Goal: Task Accomplishment & Management: Use online tool/utility

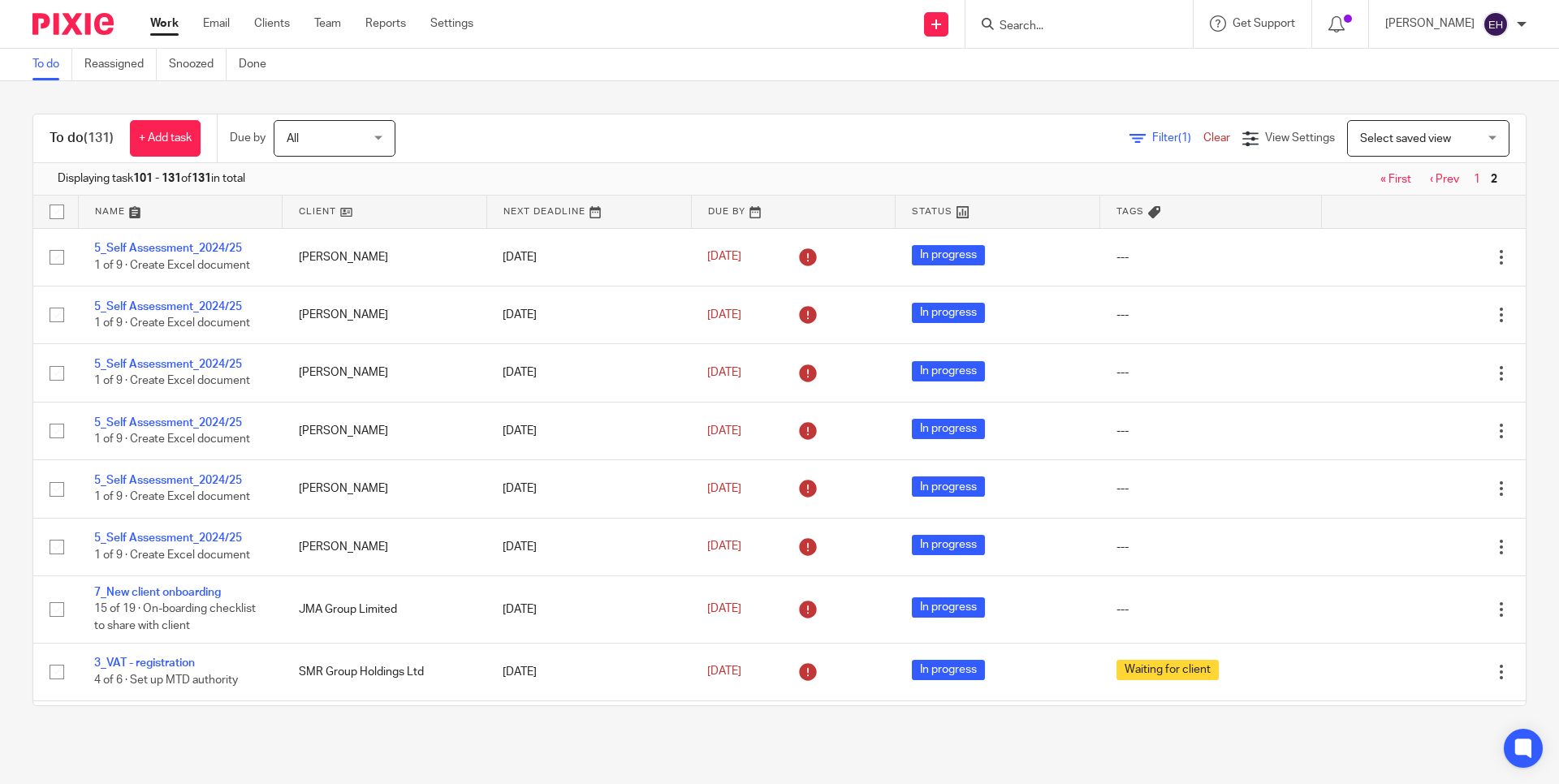
scroll to position [890, 0]
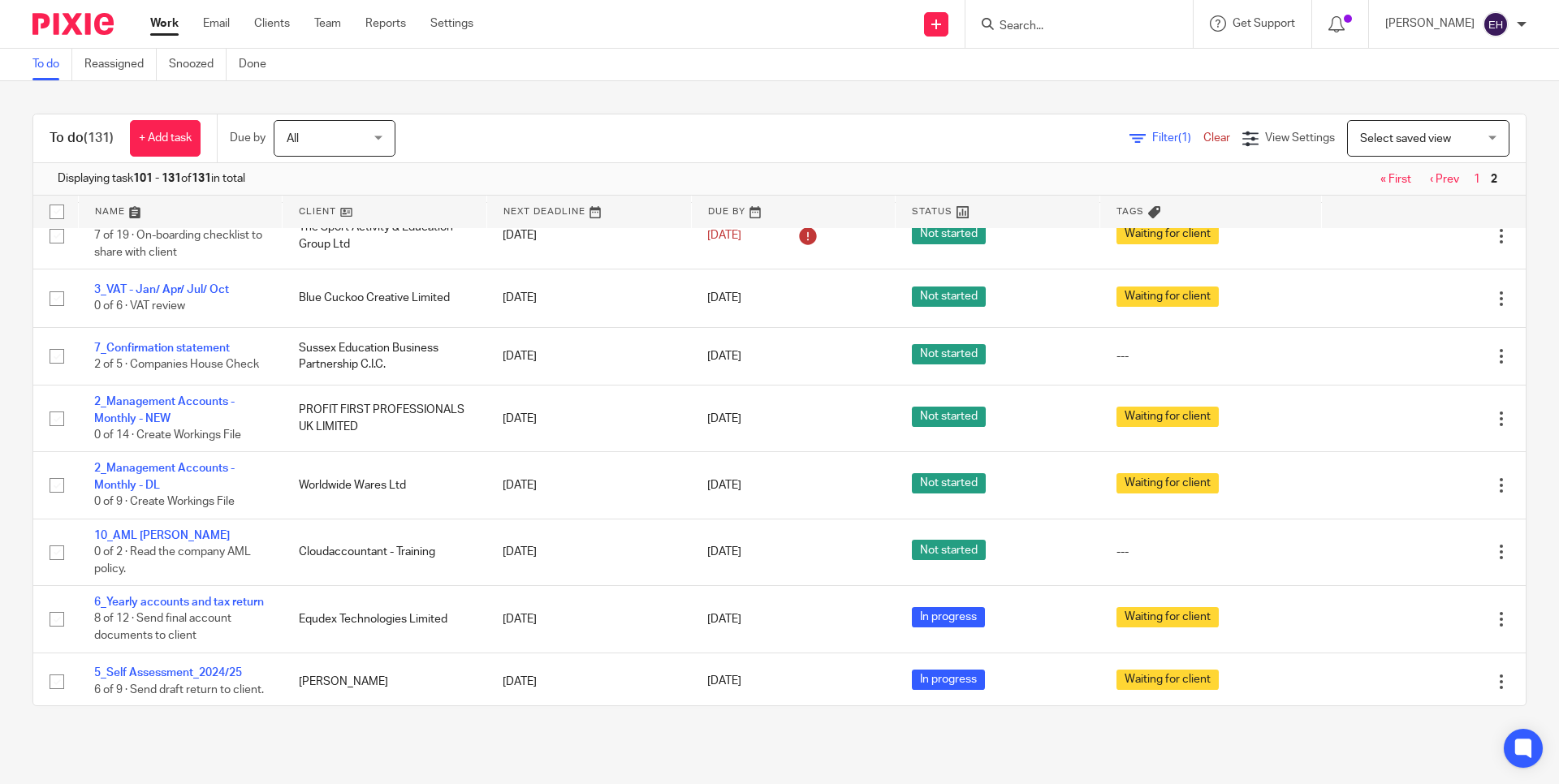
click at [1071, 33] on form at bounding box center [1084, 24] width 173 height 20
click at [1075, 29] on input "Search" at bounding box center [1071, 27] width 146 height 15
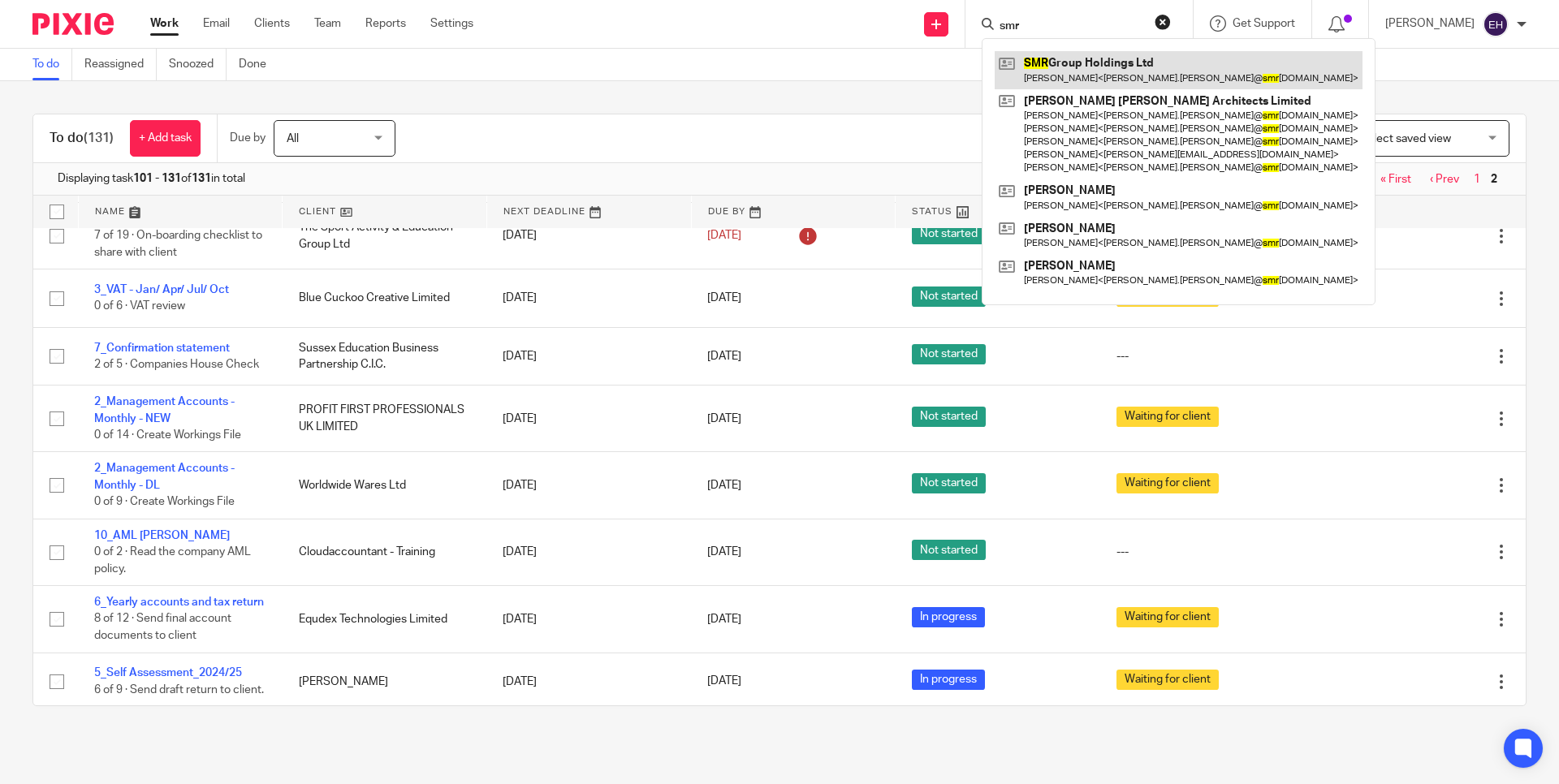
type input "smr"
click at [1150, 70] on link at bounding box center [1179, 70] width 368 height 38
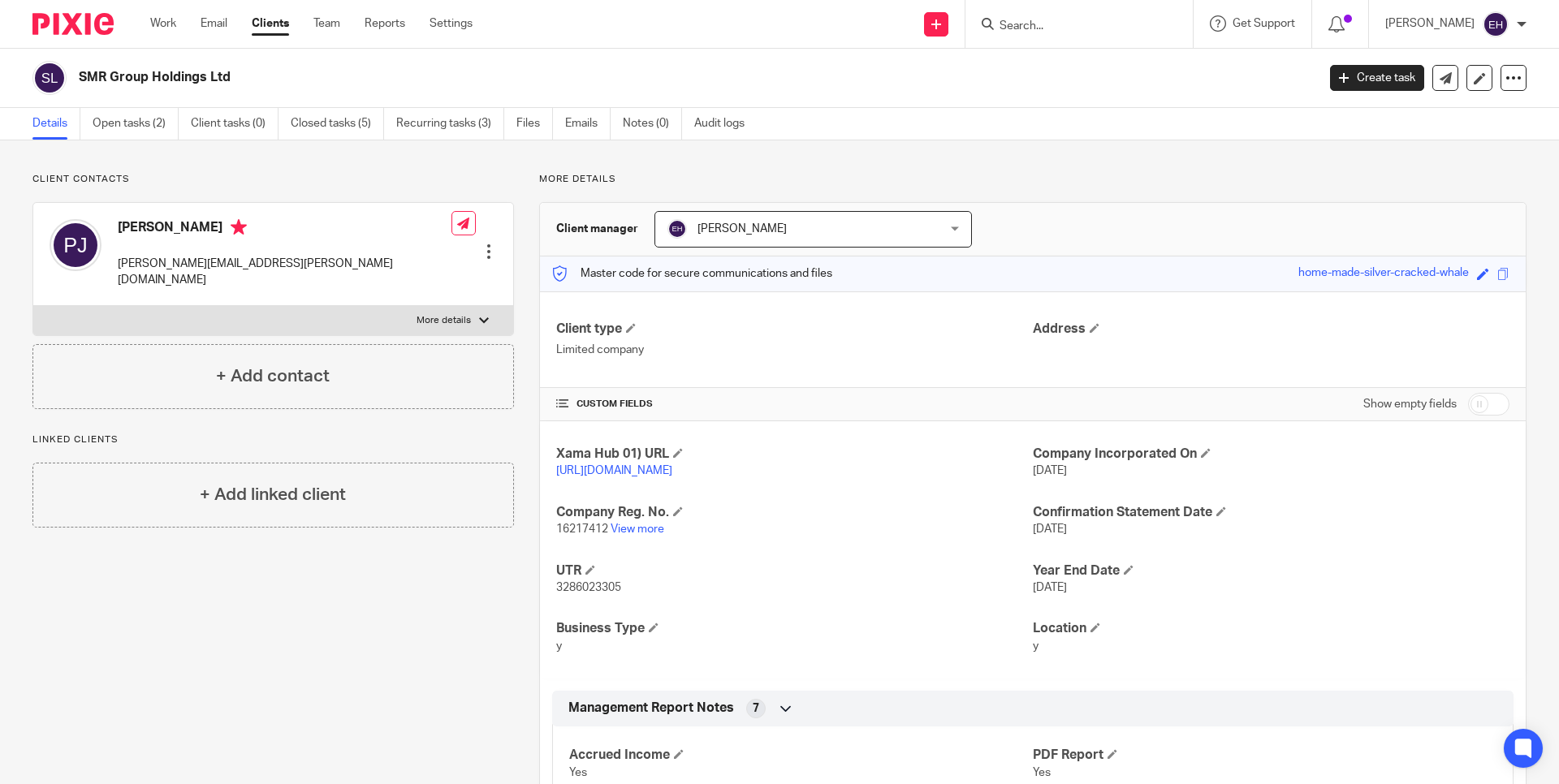
click at [334, 624] on div "Client contacts Peter Jacobson peter.jacobson@smrarchitects.co.uk Edit contact …" at bounding box center [261, 581] width 507 height 817
click at [1340, 82] on link "Create task" at bounding box center [1377, 78] width 94 height 26
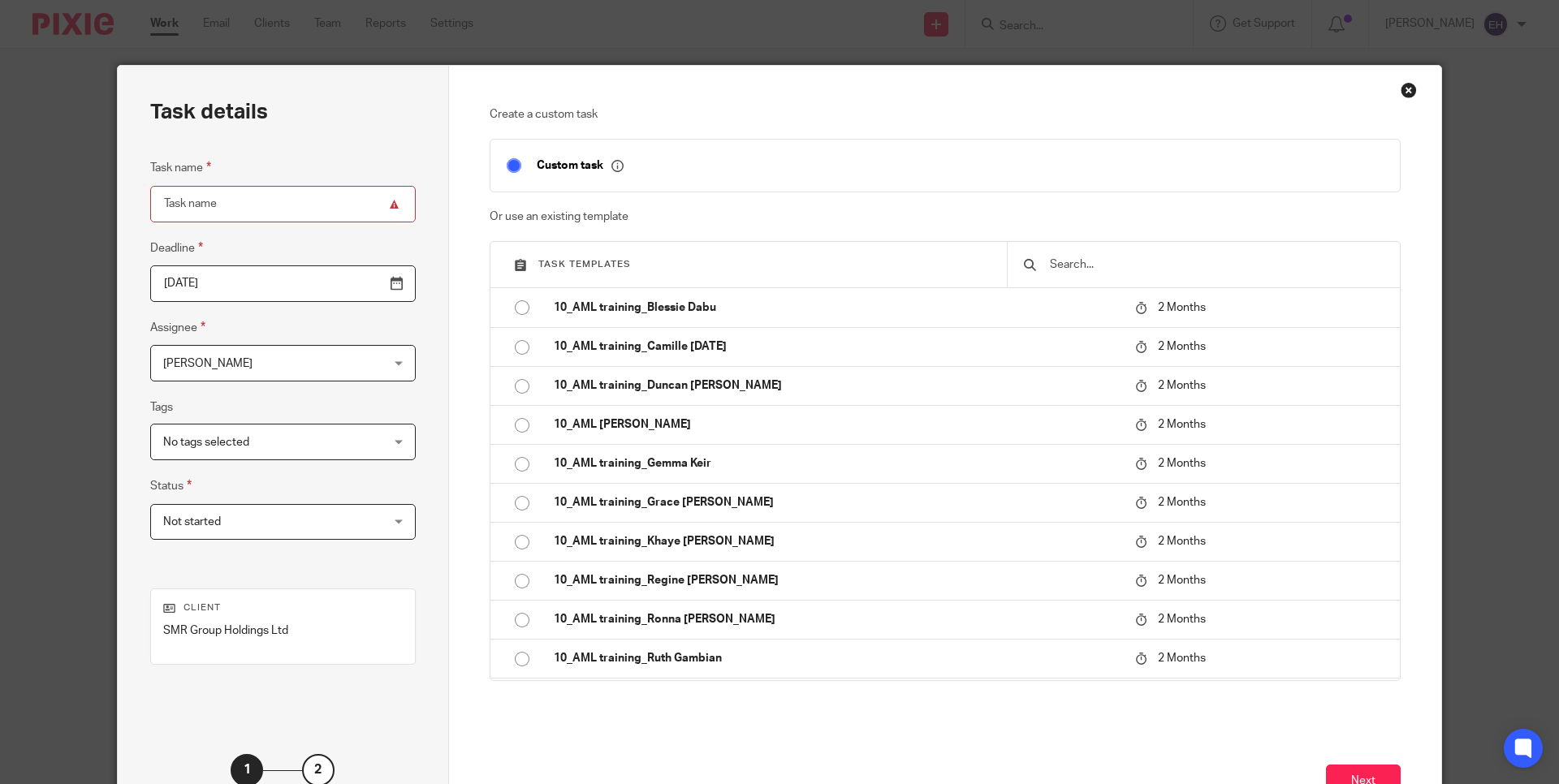
click at [1099, 266] on input "text" at bounding box center [1216, 265] width 335 height 18
type input "e"
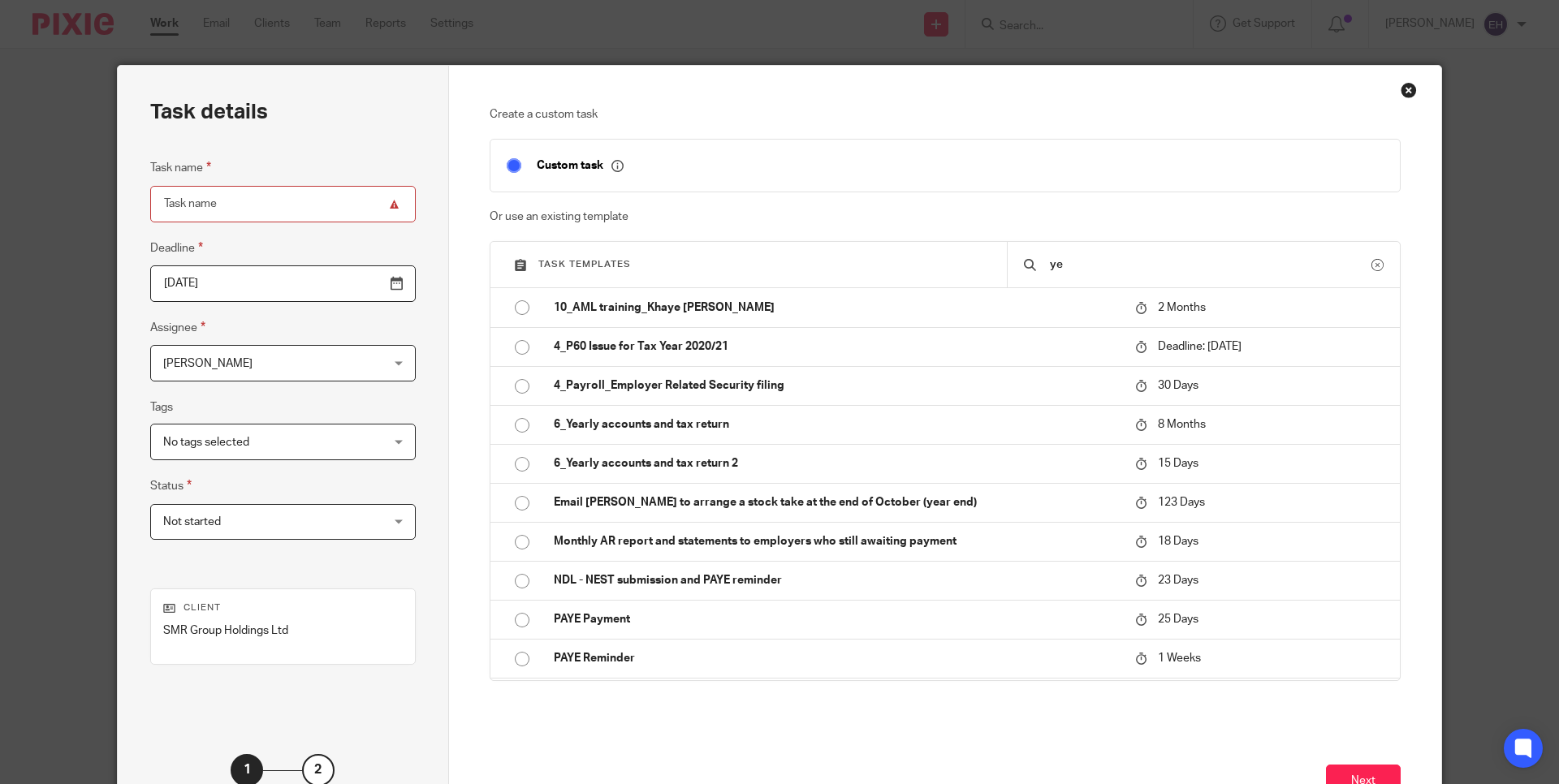
type input "y"
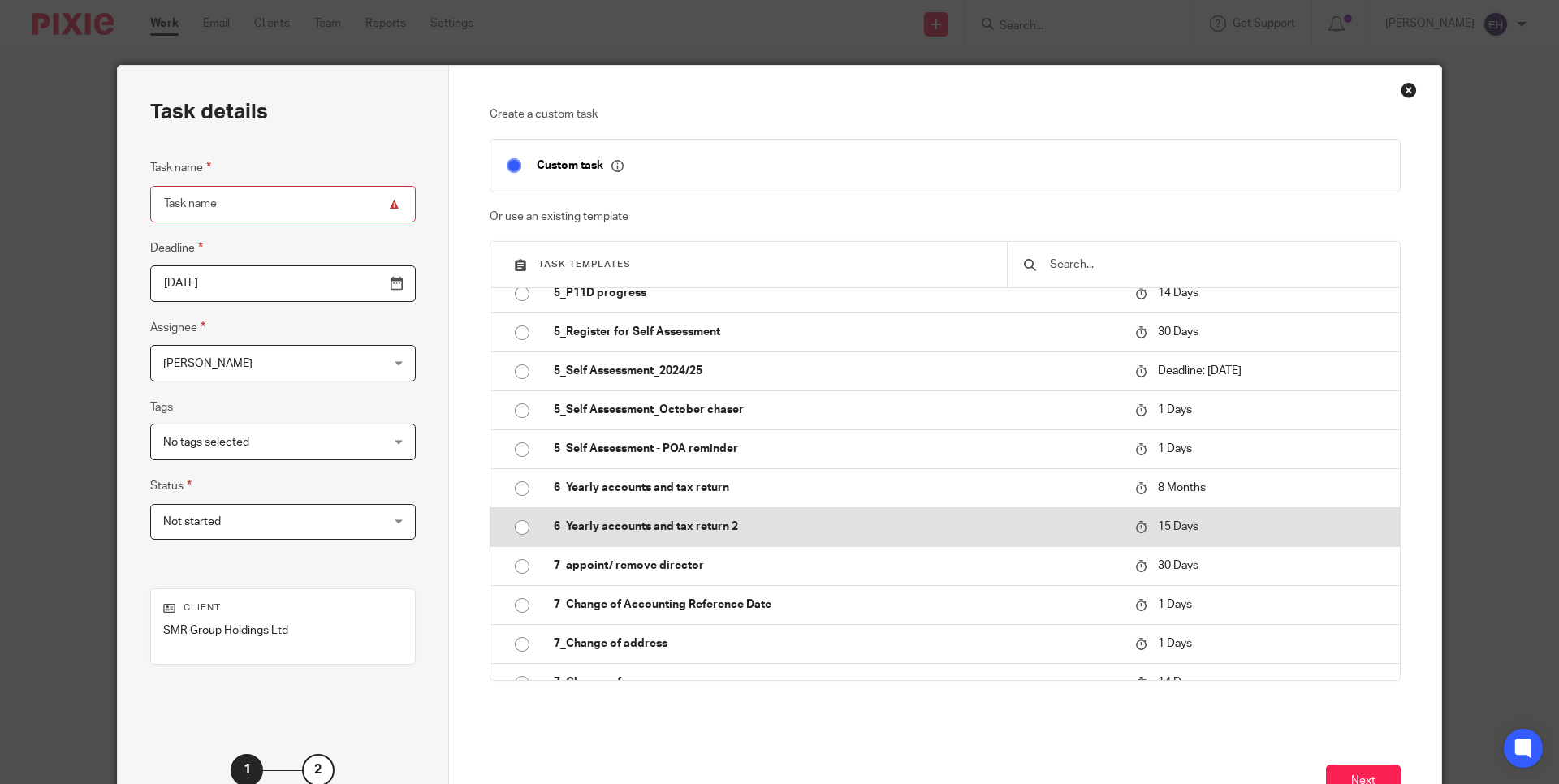
scroll to position [2745, 0]
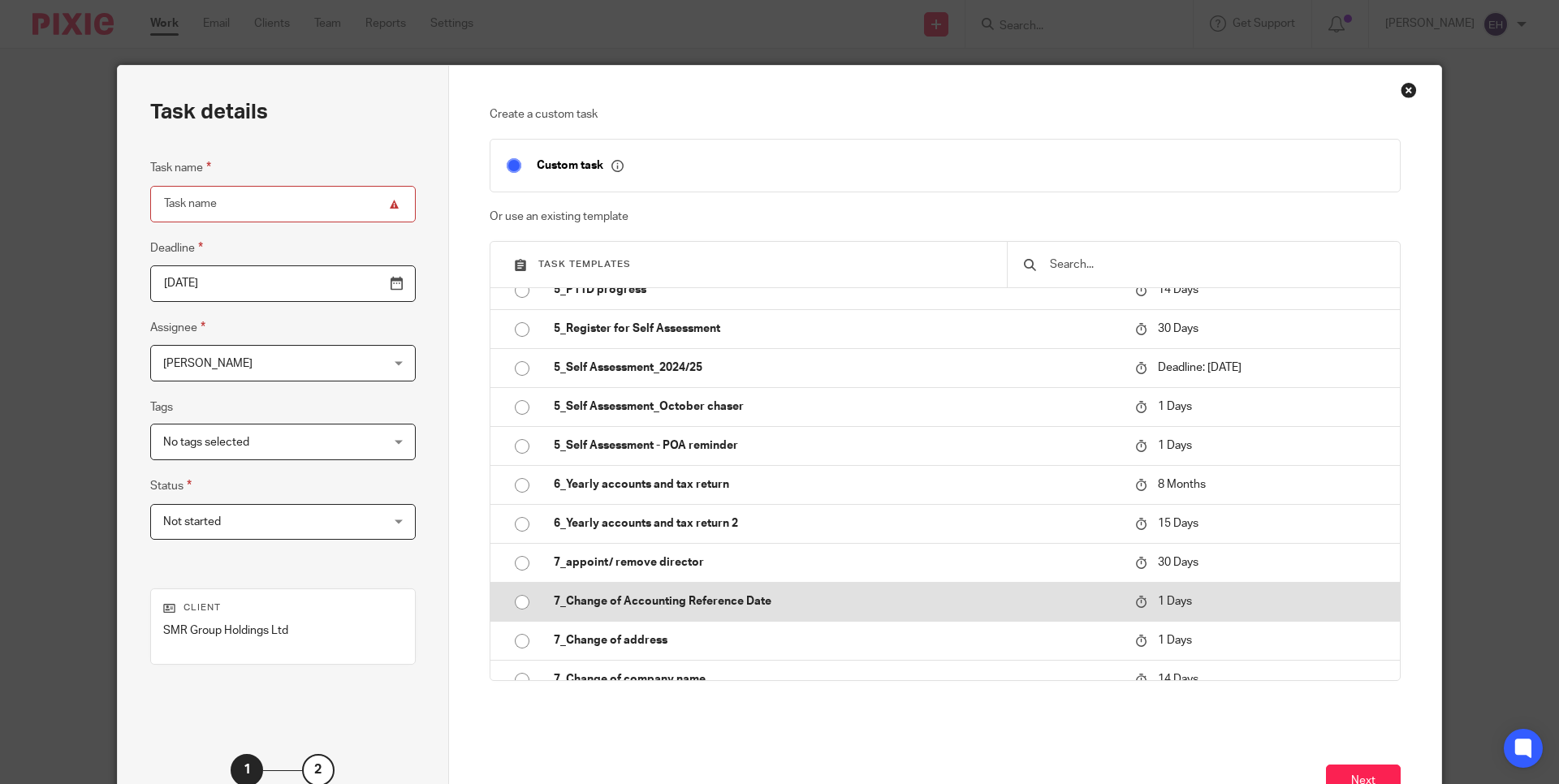
click at [834, 597] on p "7_Change of Accounting Reference Date" at bounding box center [837, 601] width 566 height 16
type input "2025-08-14"
type input "7_Change of Accounting Reference Date"
checkbox input "false"
radio input "true"
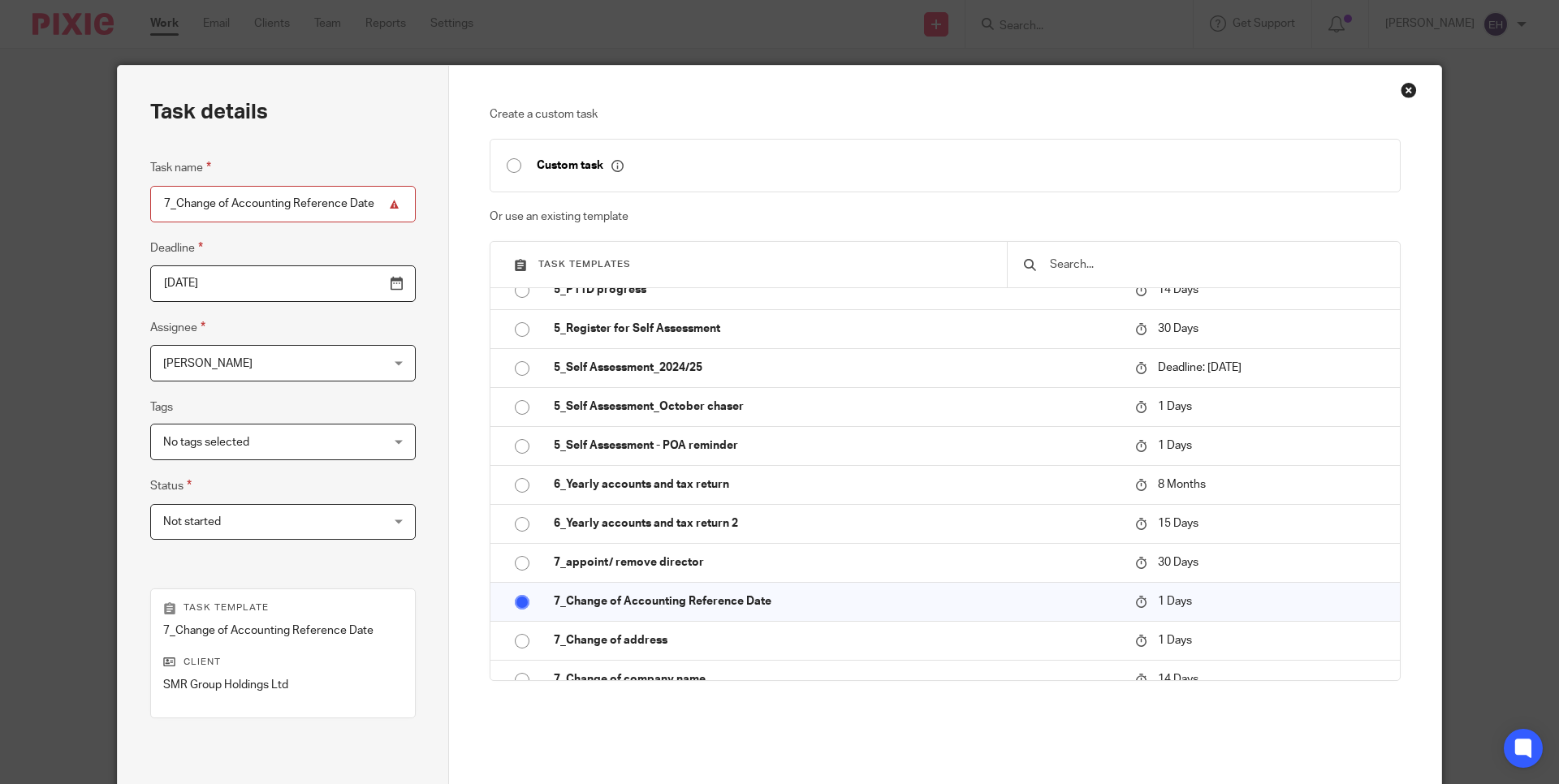
scroll to position [173, 0]
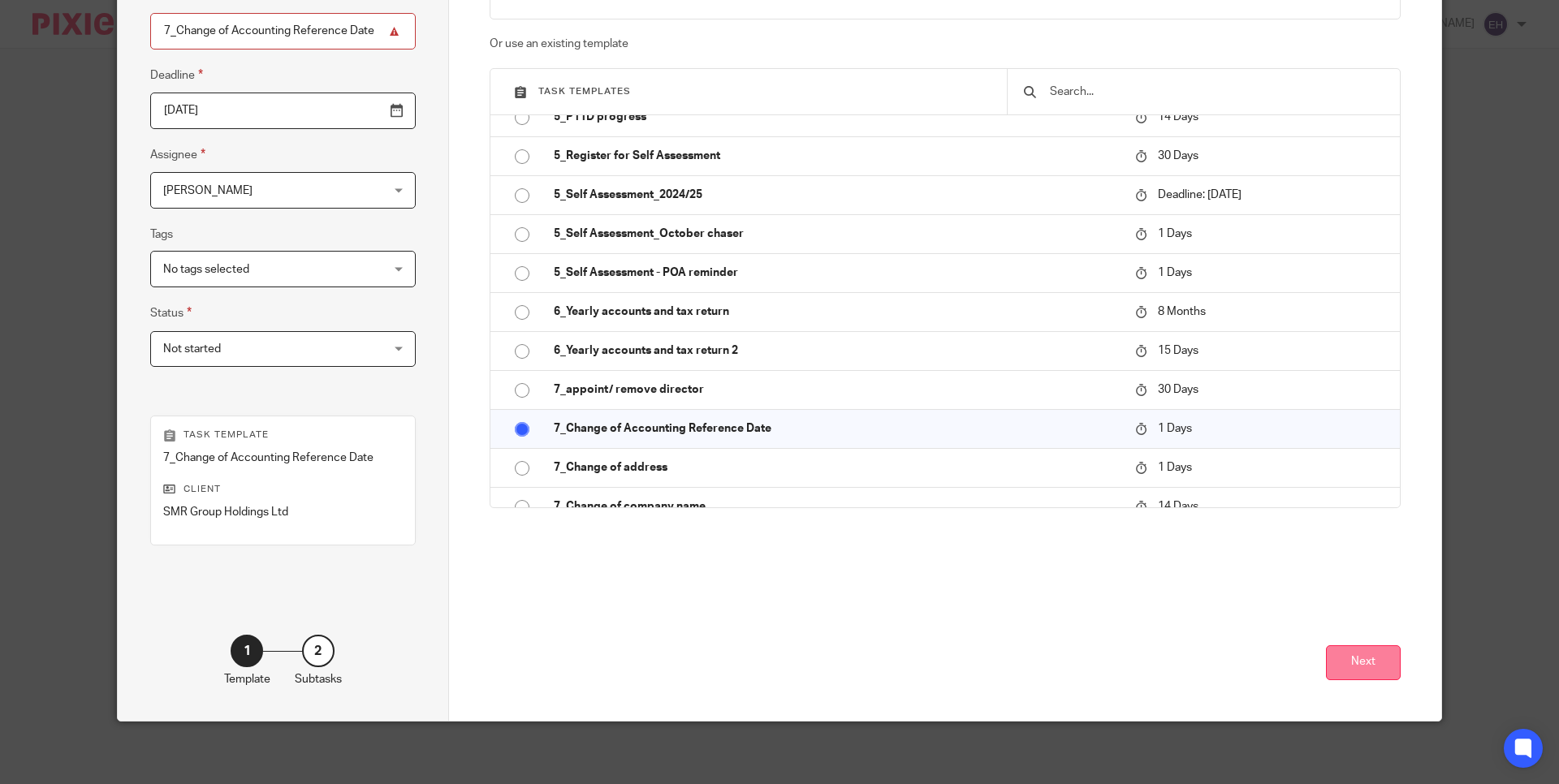
click at [1362, 655] on button "Next" at bounding box center [1363, 663] width 75 height 35
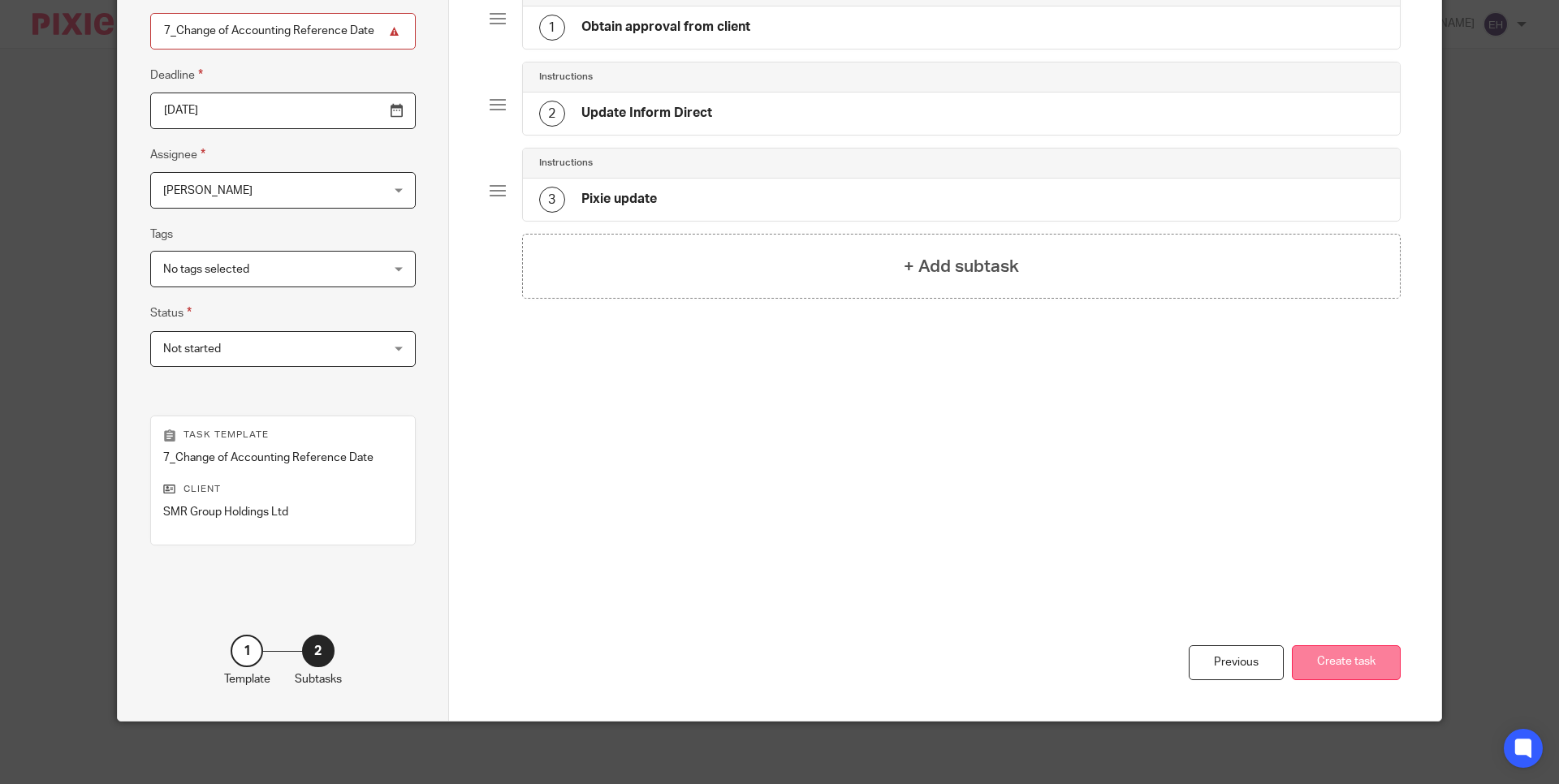
click at [1354, 663] on button "Create task" at bounding box center [1346, 663] width 109 height 35
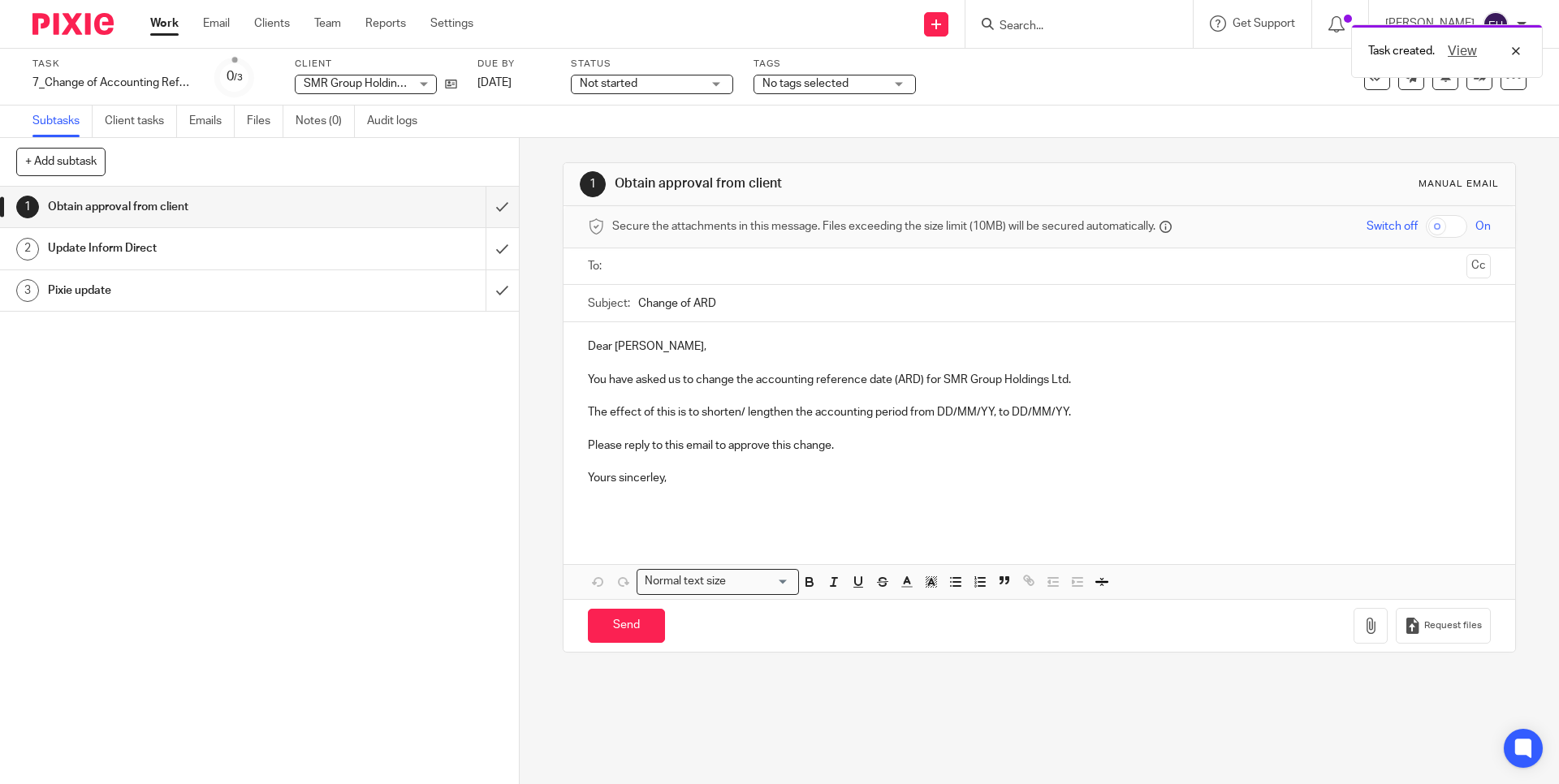
click at [630, 257] on input "text" at bounding box center [1039, 266] width 841 height 19
click at [726, 268] on span at bounding box center [731, 267] width 11 height 11
click at [717, 268] on input "text" at bounding box center [1039, 266] width 841 height 19
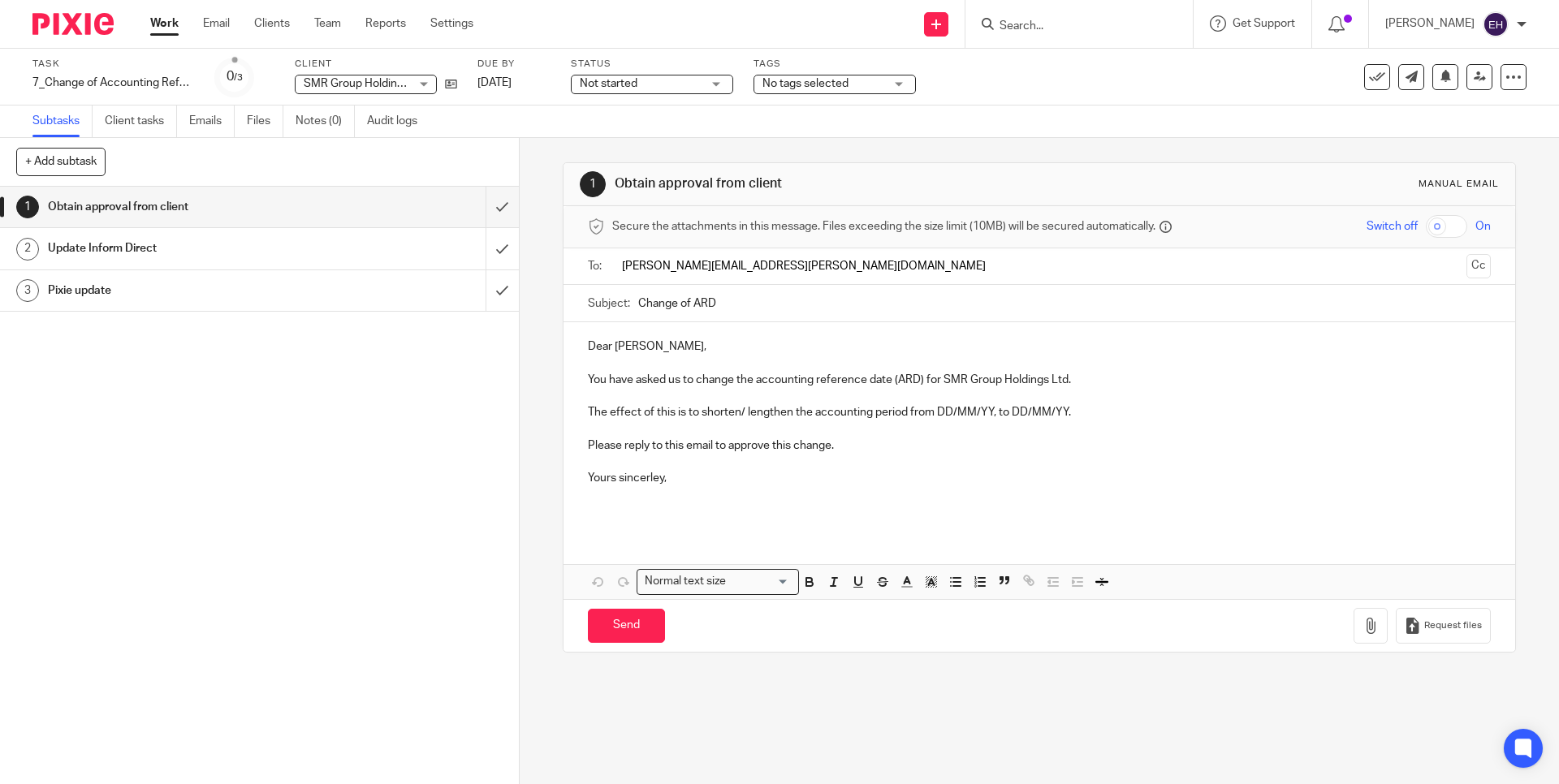
type input "Amanda.marsey@smrarchitects.co.uk"
click at [1015, 450] on p "Please reply to this email to approve this change." at bounding box center [1039, 446] width 902 height 16
click at [634, 346] on p "Dear Peter," at bounding box center [1039, 350] width 902 height 16
click at [862, 264] on input "text" at bounding box center [1143, 268] width 634 height 32
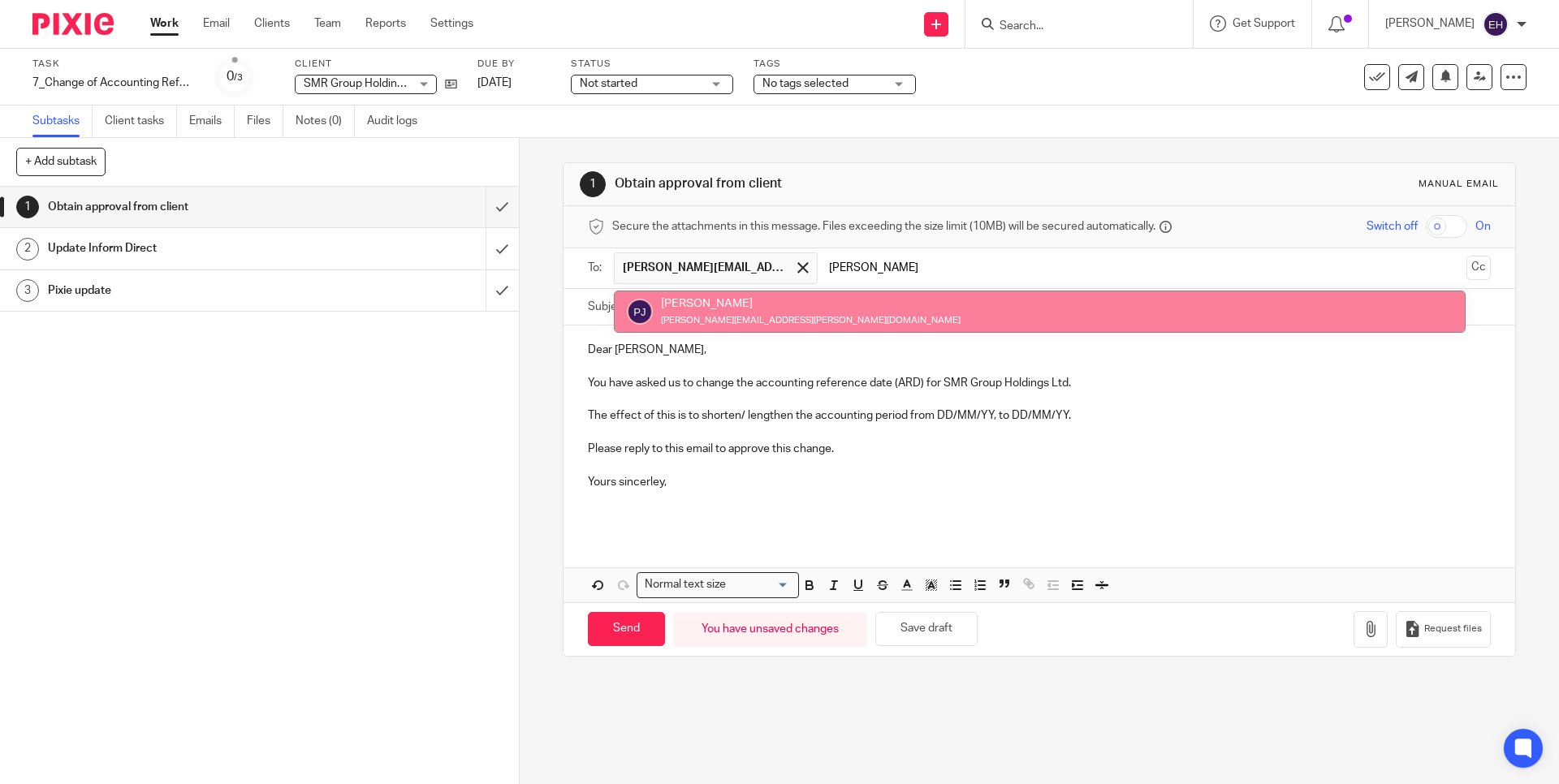
type input "Peter"
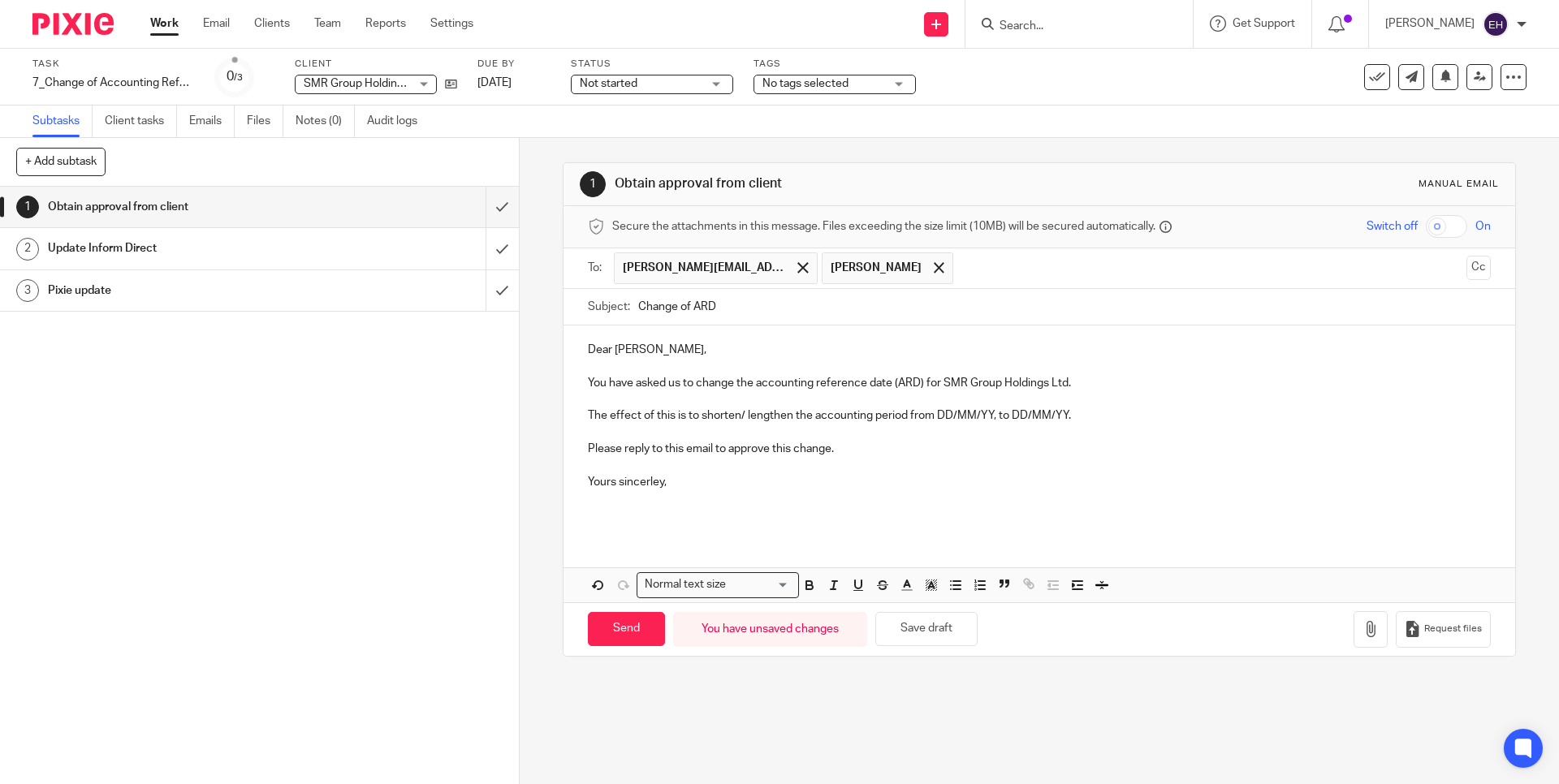
drag, startPoint x: 823, startPoint y: 295, endPoint x: 743, endPoint y: 304, distance: 80.5
click at [958, 466] on p at bounding box center [1039, 465] width 902 height 16
click at [743, 415] on p "The effect of this is to shorten/ lengthen the accounting period from DD/MM/YY,…" at bounding box center [1039, 415] width 902 height 16
click at [1014, 415] on p "The effect of this is to lengthen the accounting period from DD/MM/YY, to DD/MM…" at bounding box center [1039, 415] width 902 height 16
click at [941, 412] on p "The effect of this is to lengthen the accounting period from DD/MM/YY, to DD/MM…" at bounding box center [1039, 415] width 902 height 16
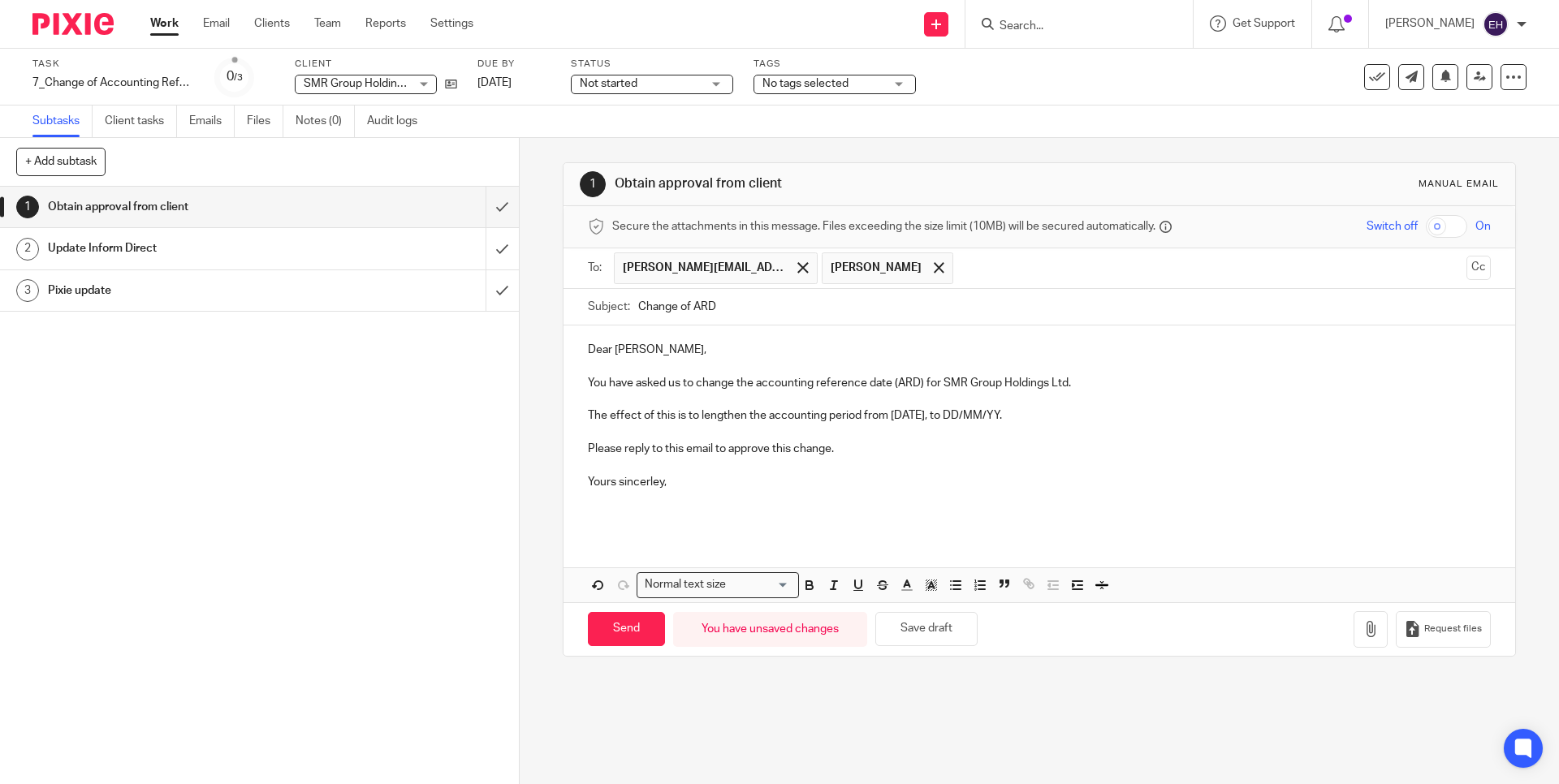
click at [1006, 416] on p "The effect of this is to lengthen the accounting period from 31/03/25, to DD/MM…" at bounding box center [1039, 415] width 902 height 16
click at [976, 508] on p at bounding box center [1039, 506] width 902 height 34
click at [588, 381] on p "You have asked us to change the accounting reference date (ARD) for SMR Group H…" at bounding box center [1039, 383] width 902 height 16
drag, startPoint x: 584, startPoint y: 385, endPoint x: 629, endPoint y: 382, distance: 45.1
click at [629, 382] on p "You have asked us to change the accounting reference date (ARD) for SMR Group H…" at bounding box center [1039, 383] width 902 height 16
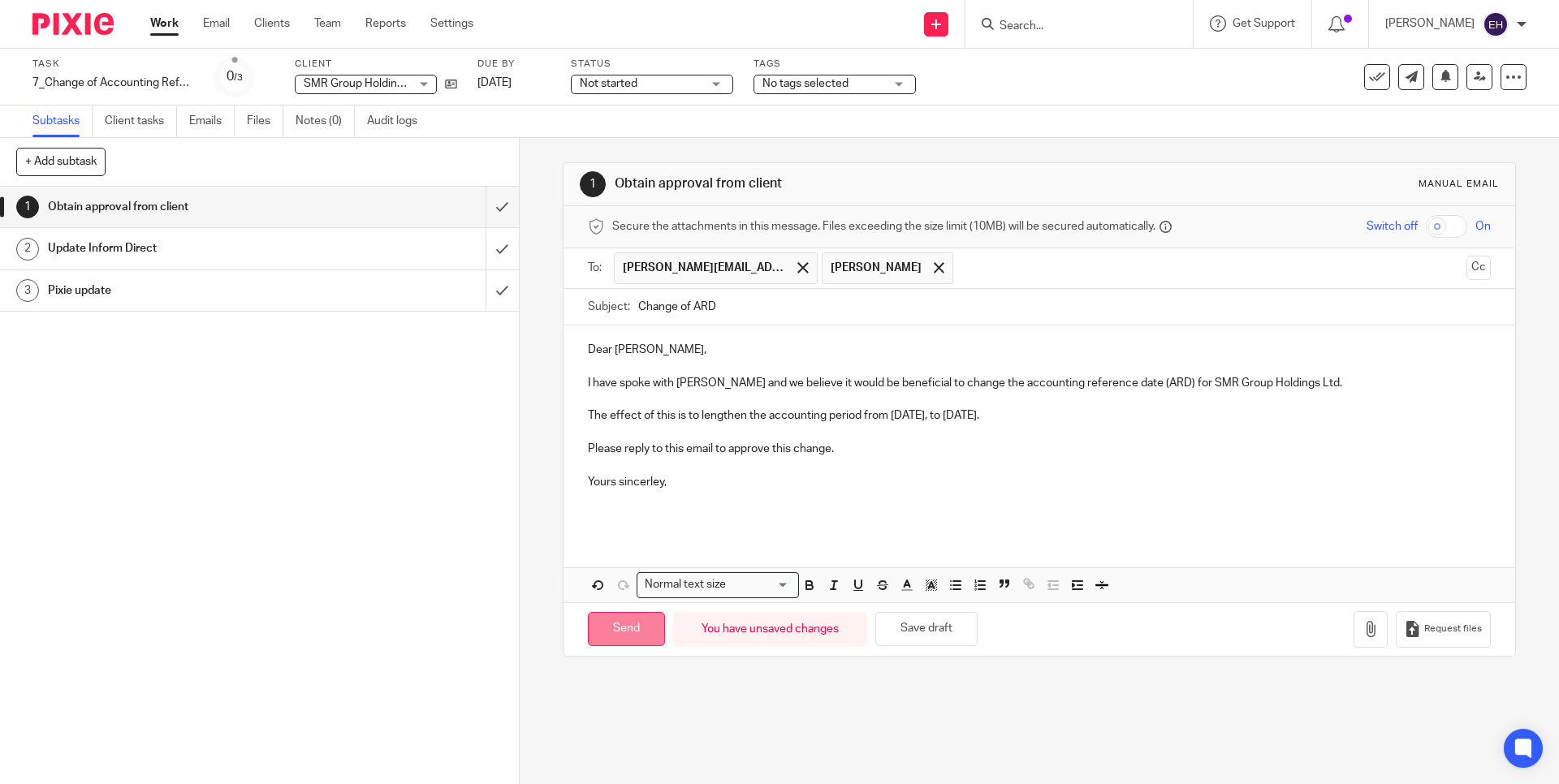
click at [610, 633] on input "Send" at bounding box center [626, 629] width 77 height 35
type input "Sent"
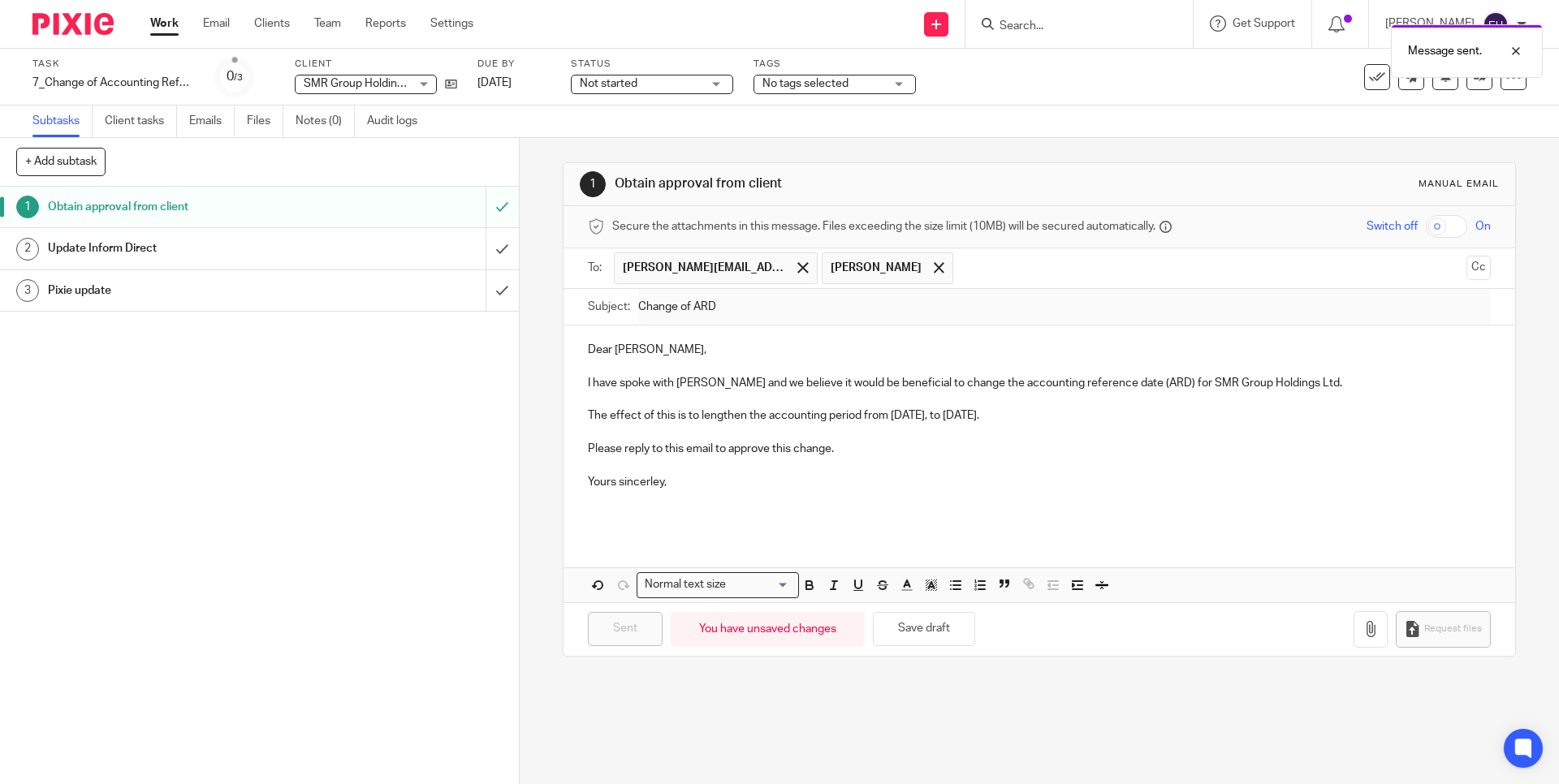
click at [163, 28] on link "Work" at bounding box center [164, 24] width 29 height 16
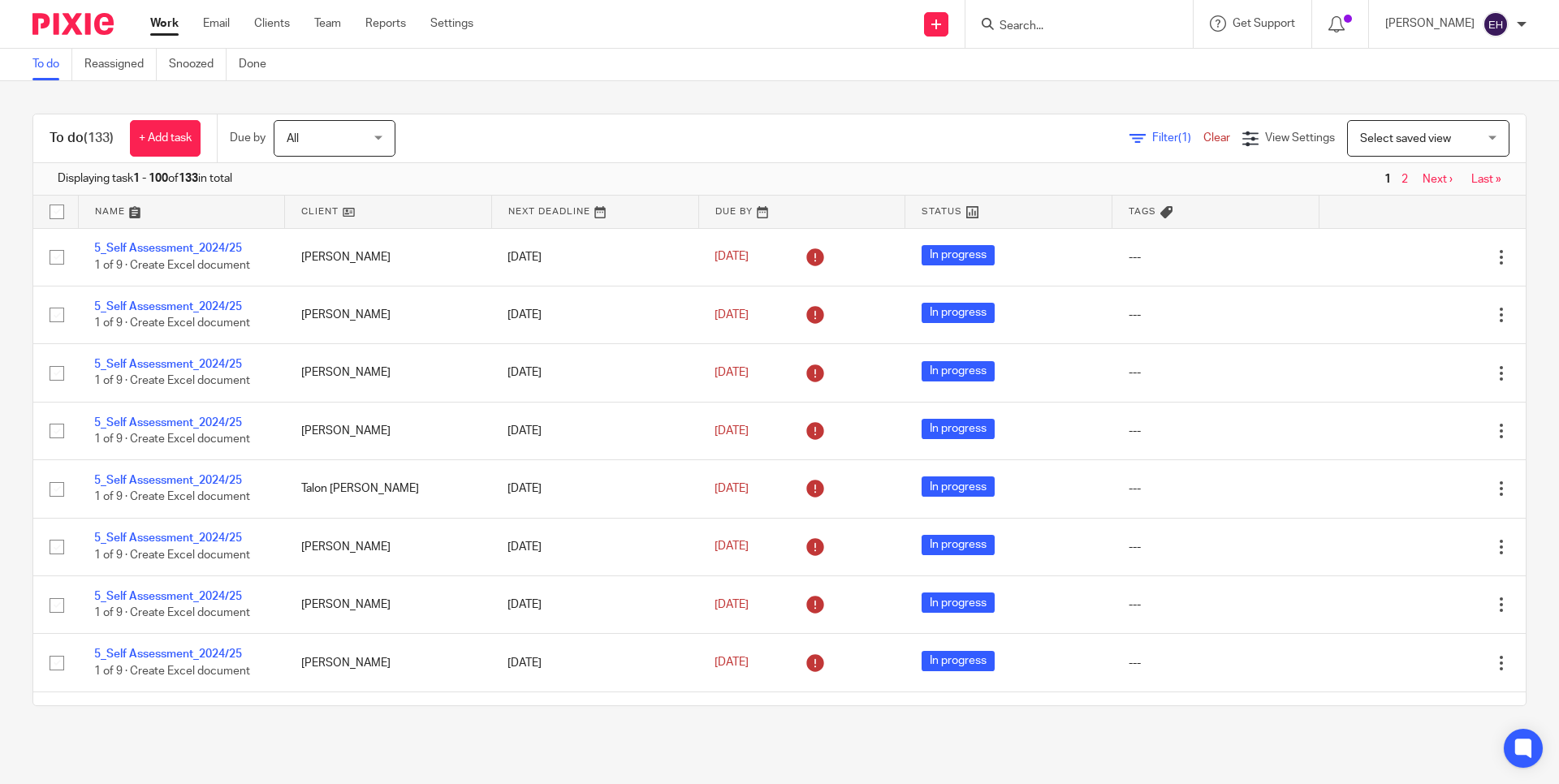
drag, startPoint x: 1111, startPoint y: 25, endPoint x: 1098, endPoint y: 24, distance: 13.0
click at [1111, 25] on input "Search" at bounding box center [1071, 27] width 146 height 15
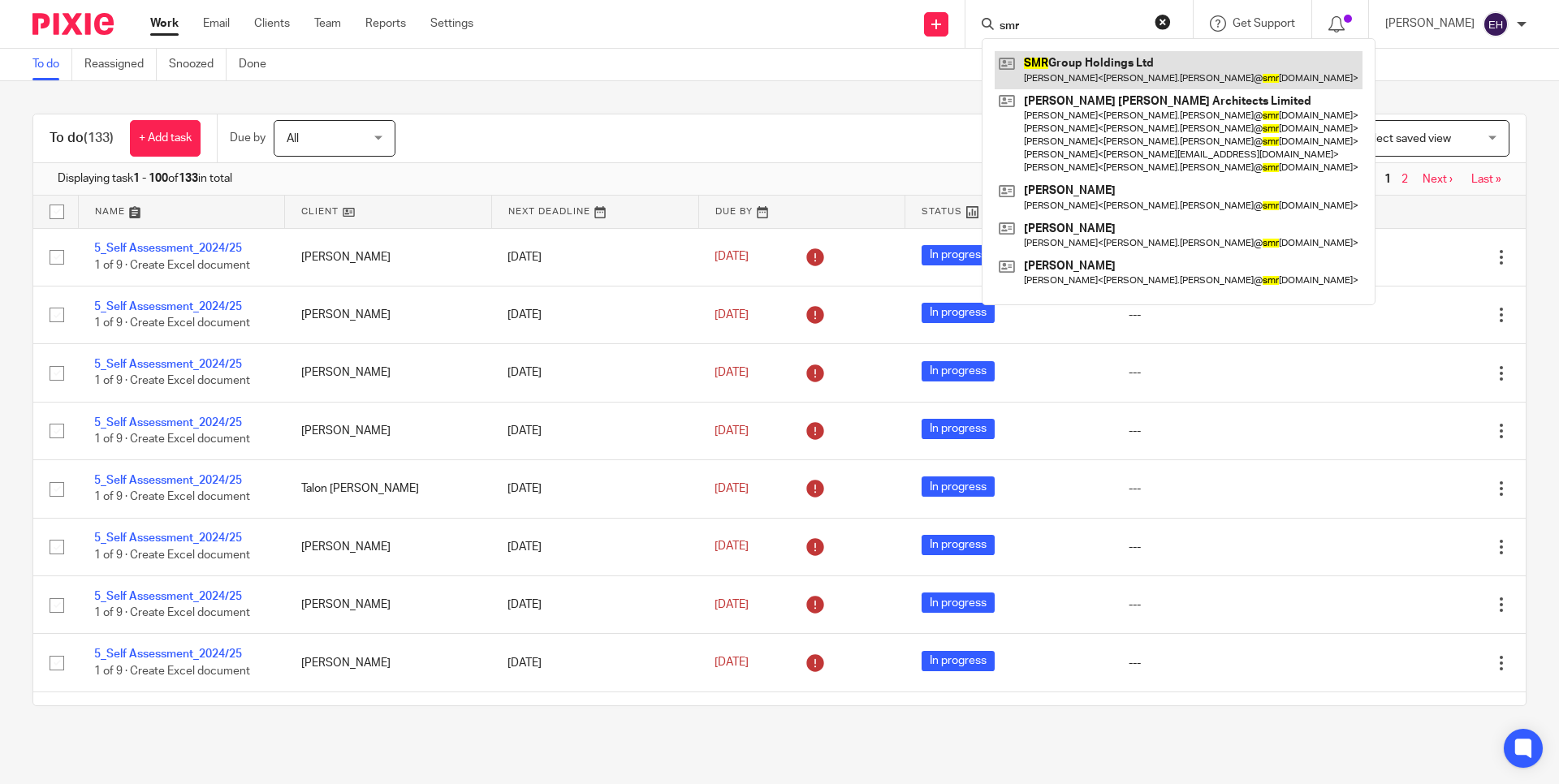
type input "smr"
click at [1124, 63] on link at bounding box center [1179, 70] width 368 height 38
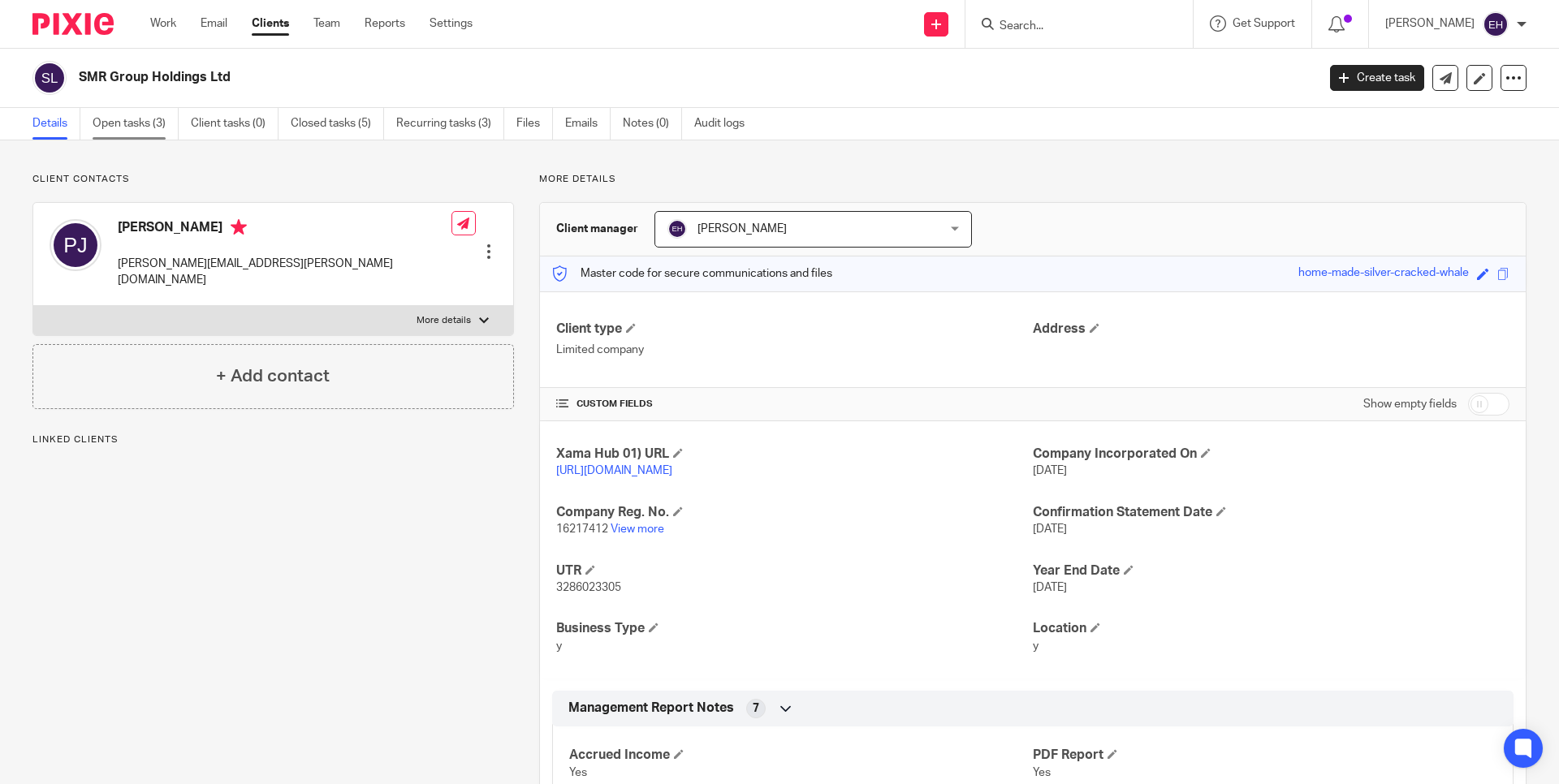
click at [146, 119] on link "Open tasks (3)" at bounding box center [135, 124] width 86 height 32
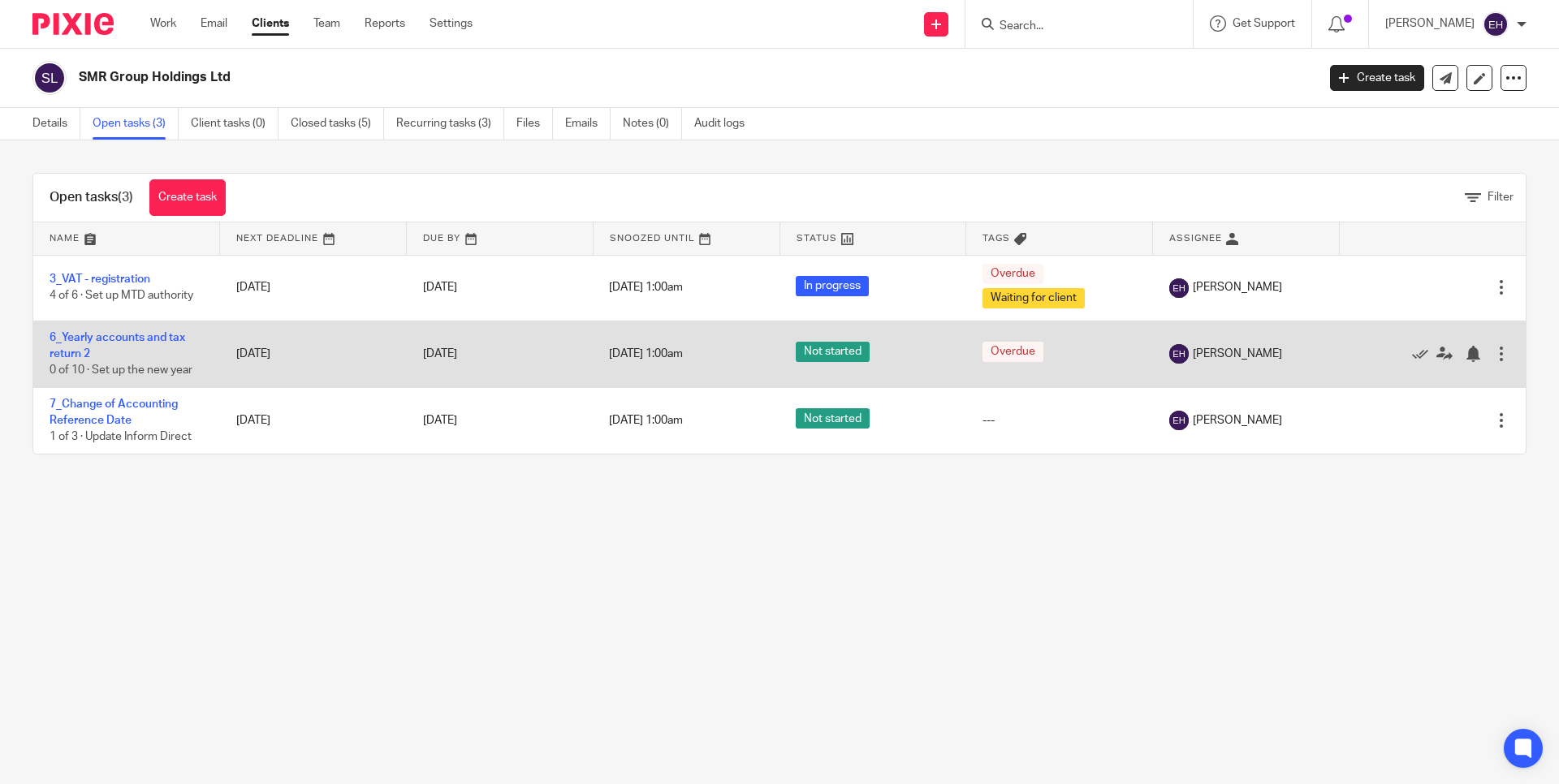
click at [1493, 353] on div at bounding box center [1502, 354] width 16 height 16
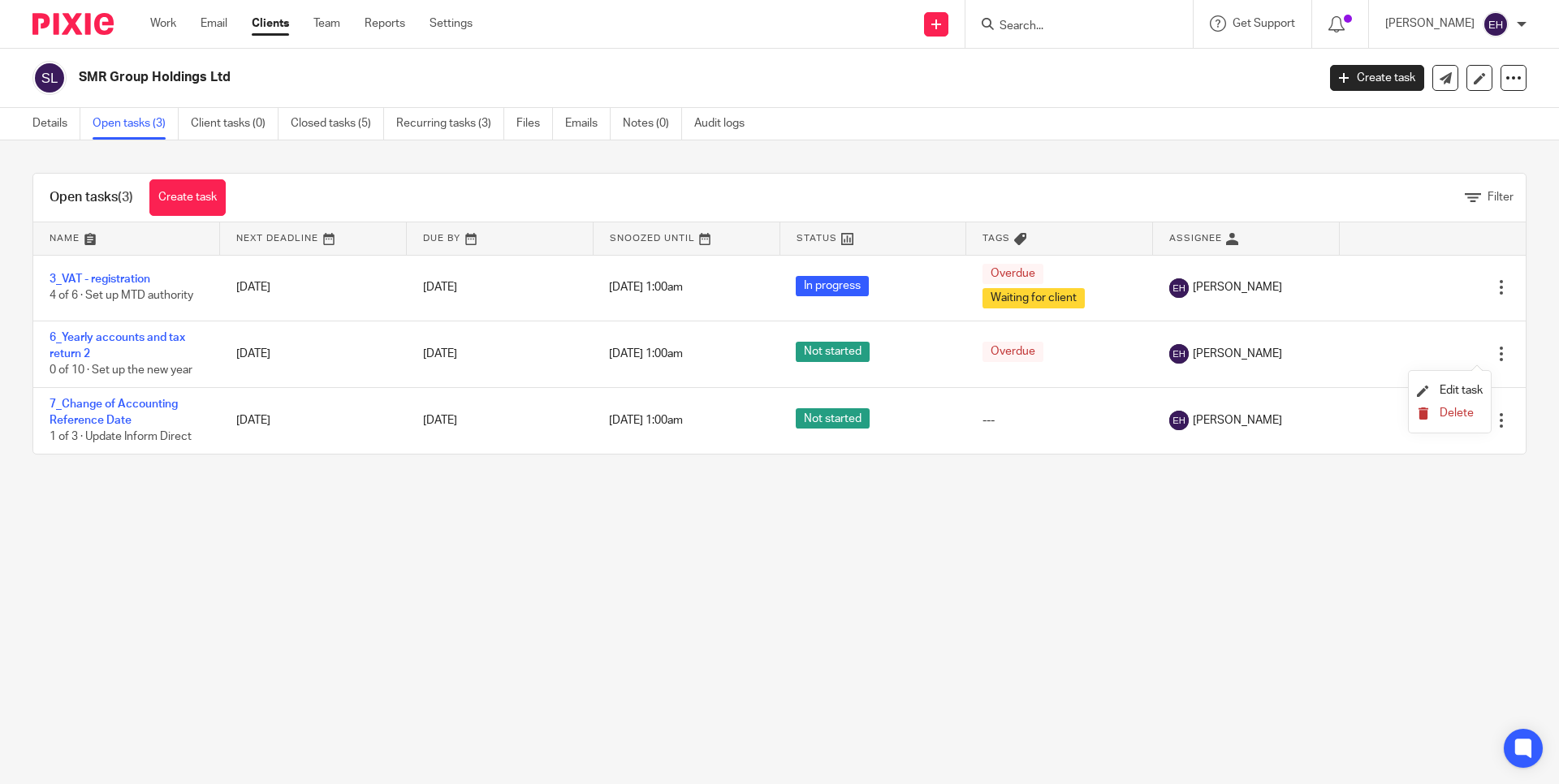
click at [1454, 412] on span "Delete" at bounding box center [1457, 413] width 34 height 11
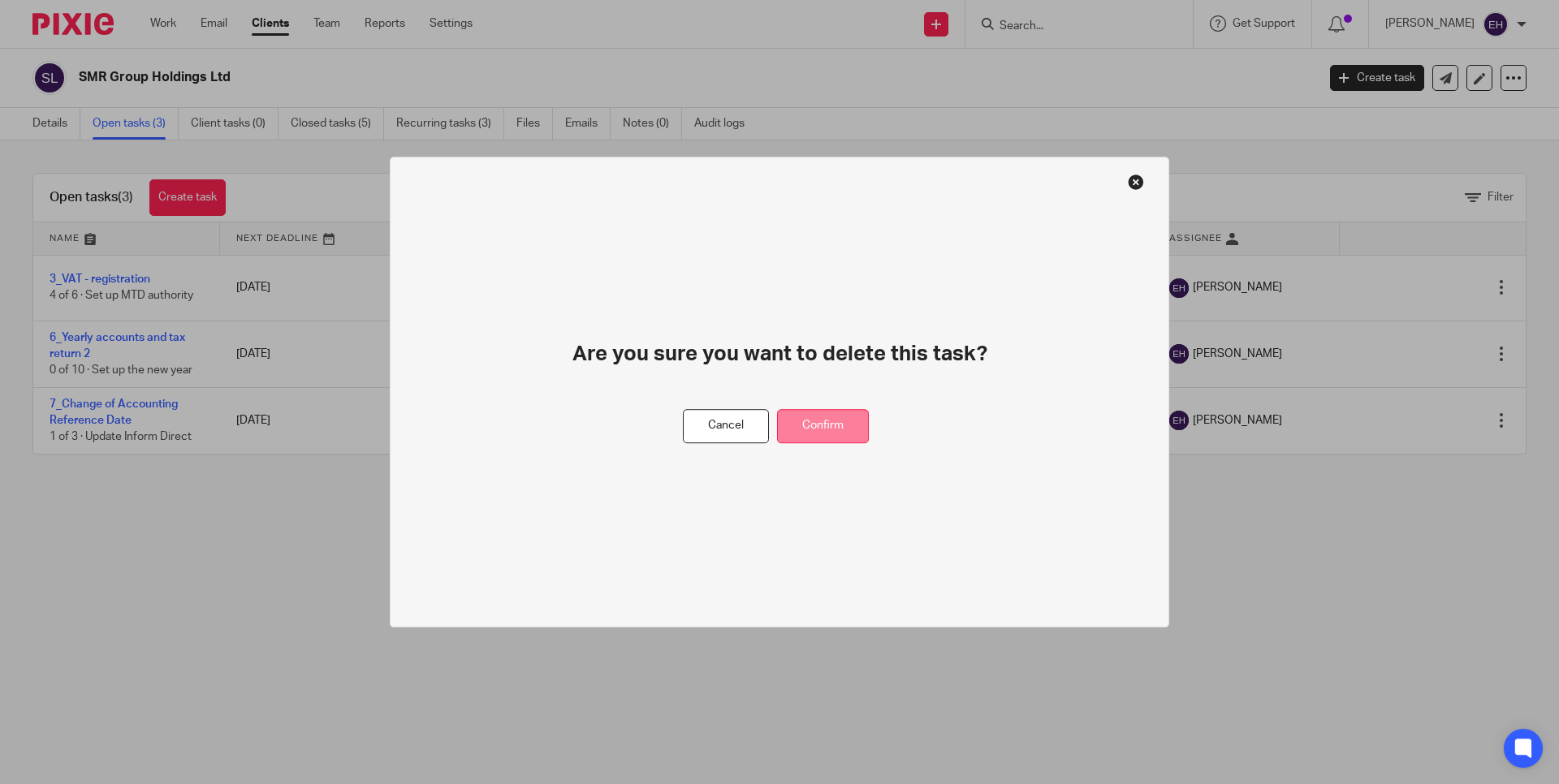
click at [811, 419] on button "Confirm" at bounding box center [823, 426] width 92 height 35
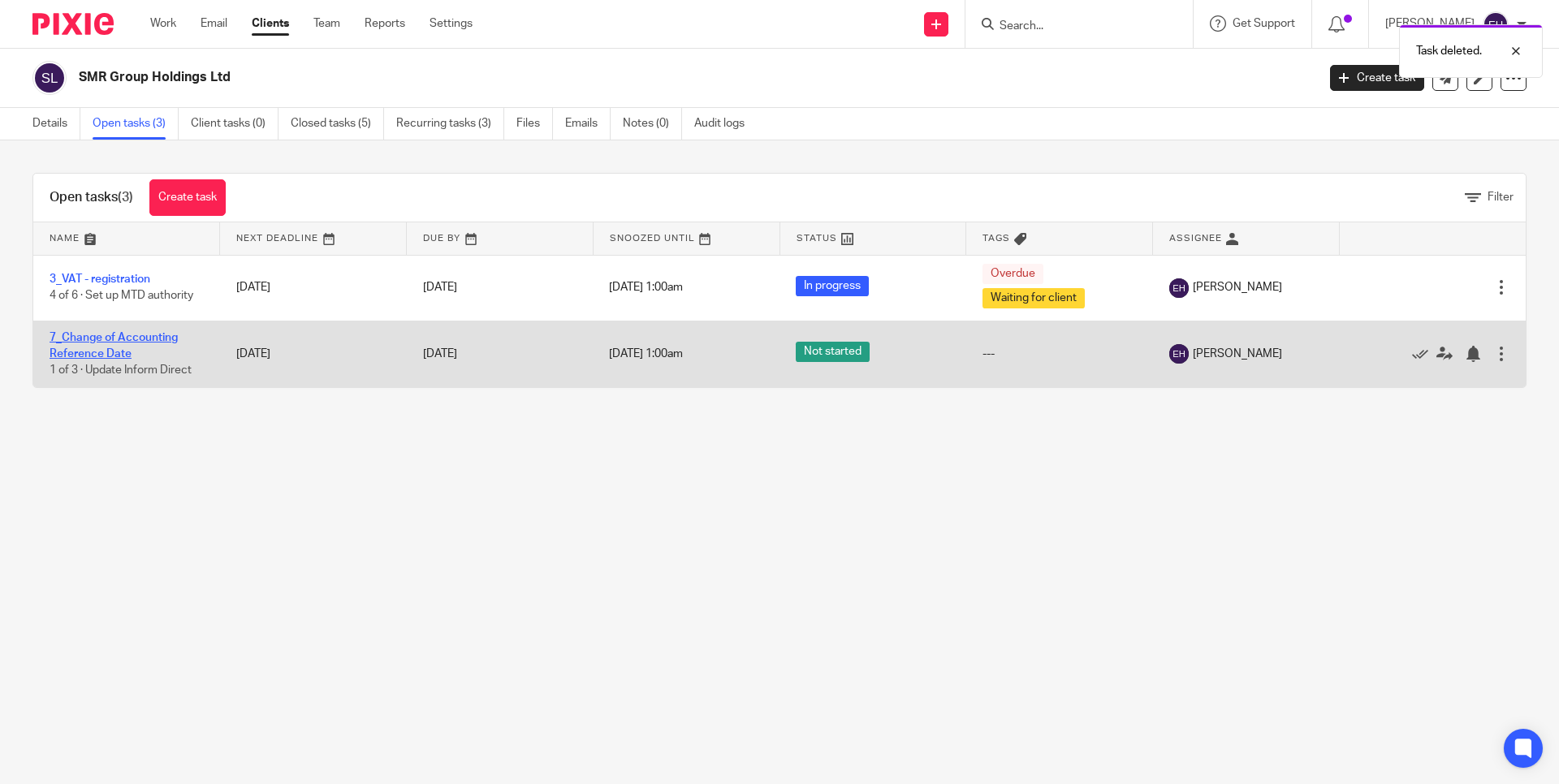
click at [103, 343] on link "7_Change of Accounting Reference Date" at bounding box center [113, 346] width 129 height 28
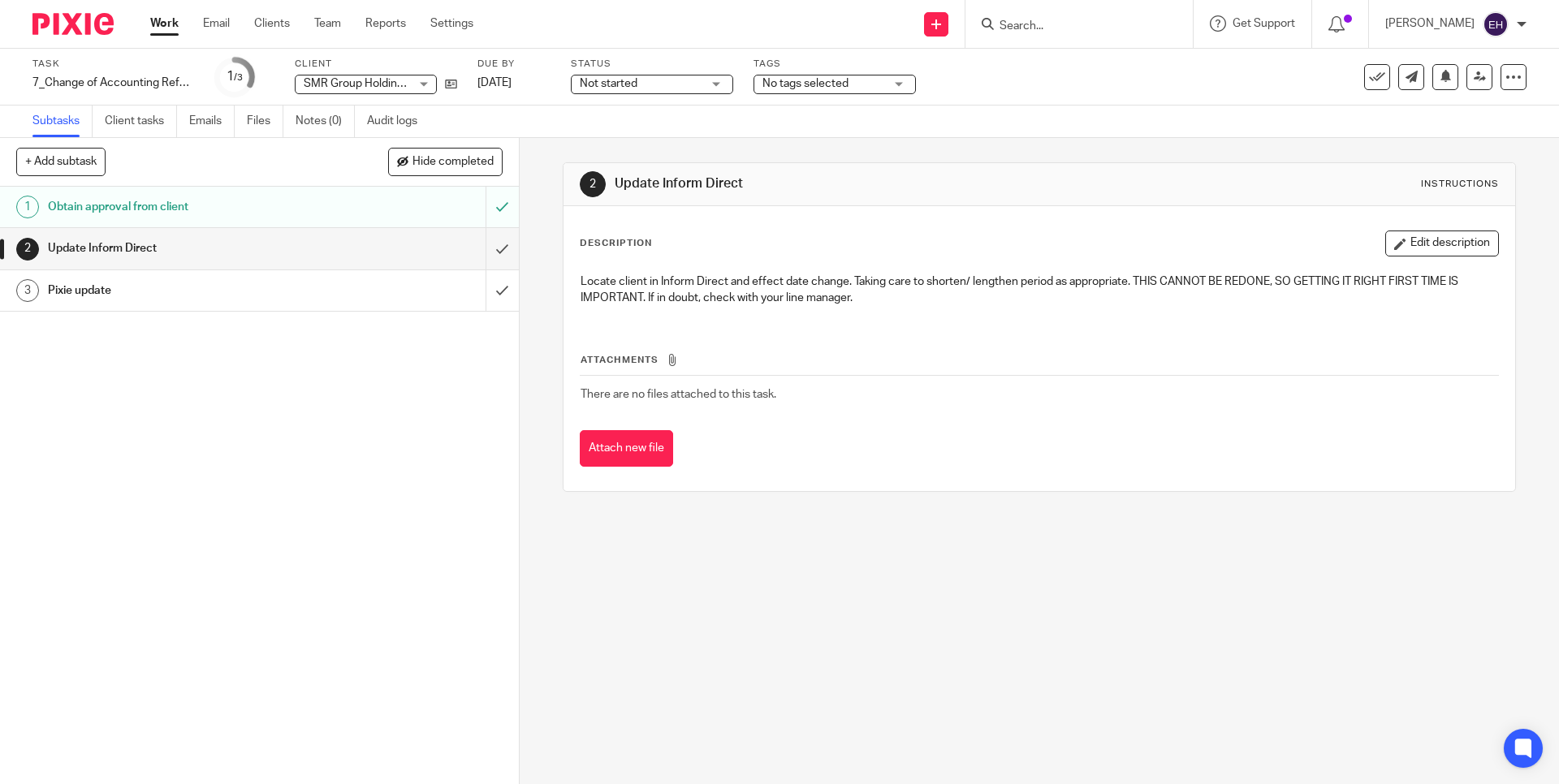
click at [1027, 20] on input "Search" at bounding box center [1071, 27] width 146 height 15
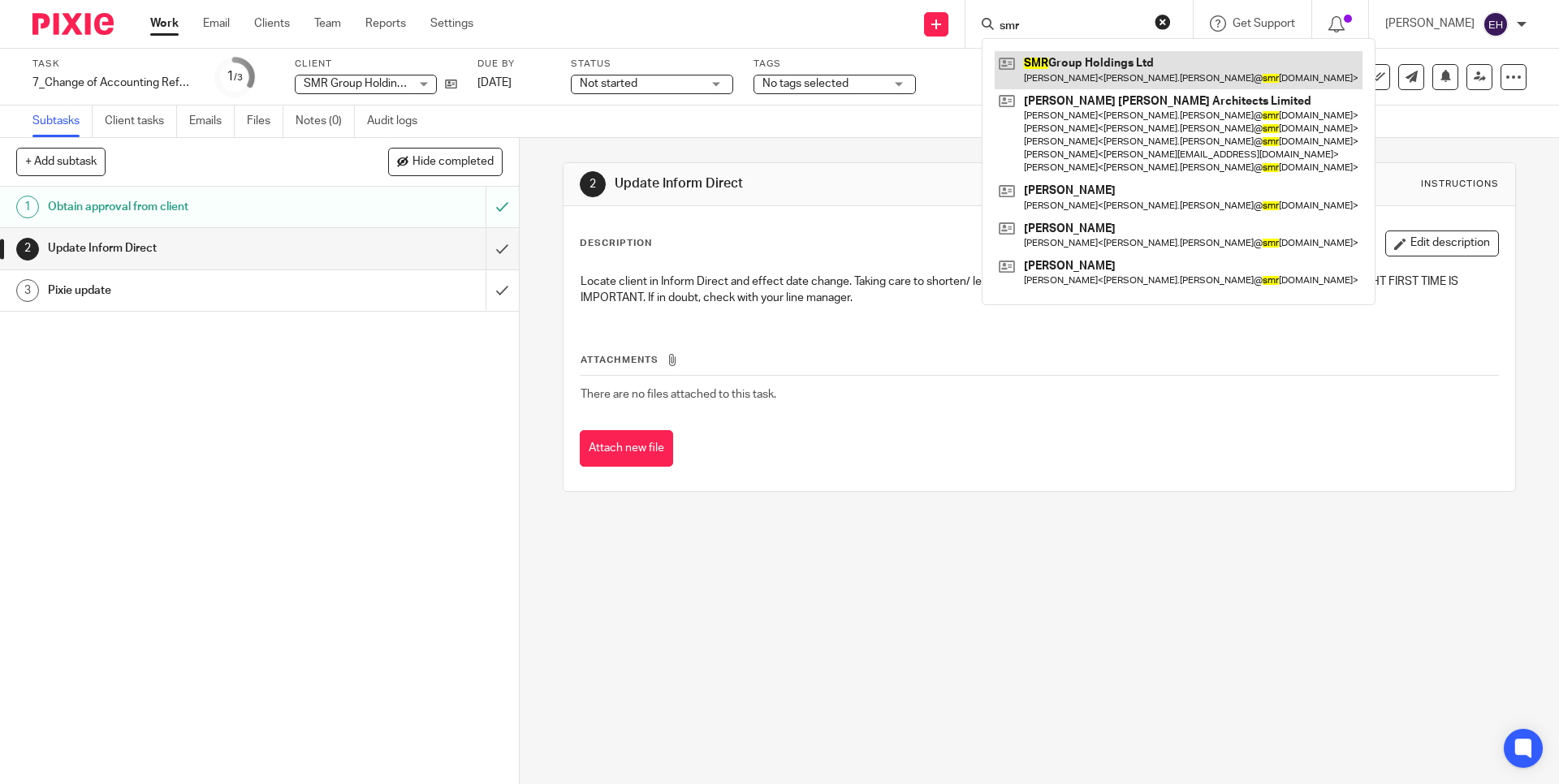
type input "smr"
click at [1086, 64] on link at bounding box center [1179, 70] width 368 height 38
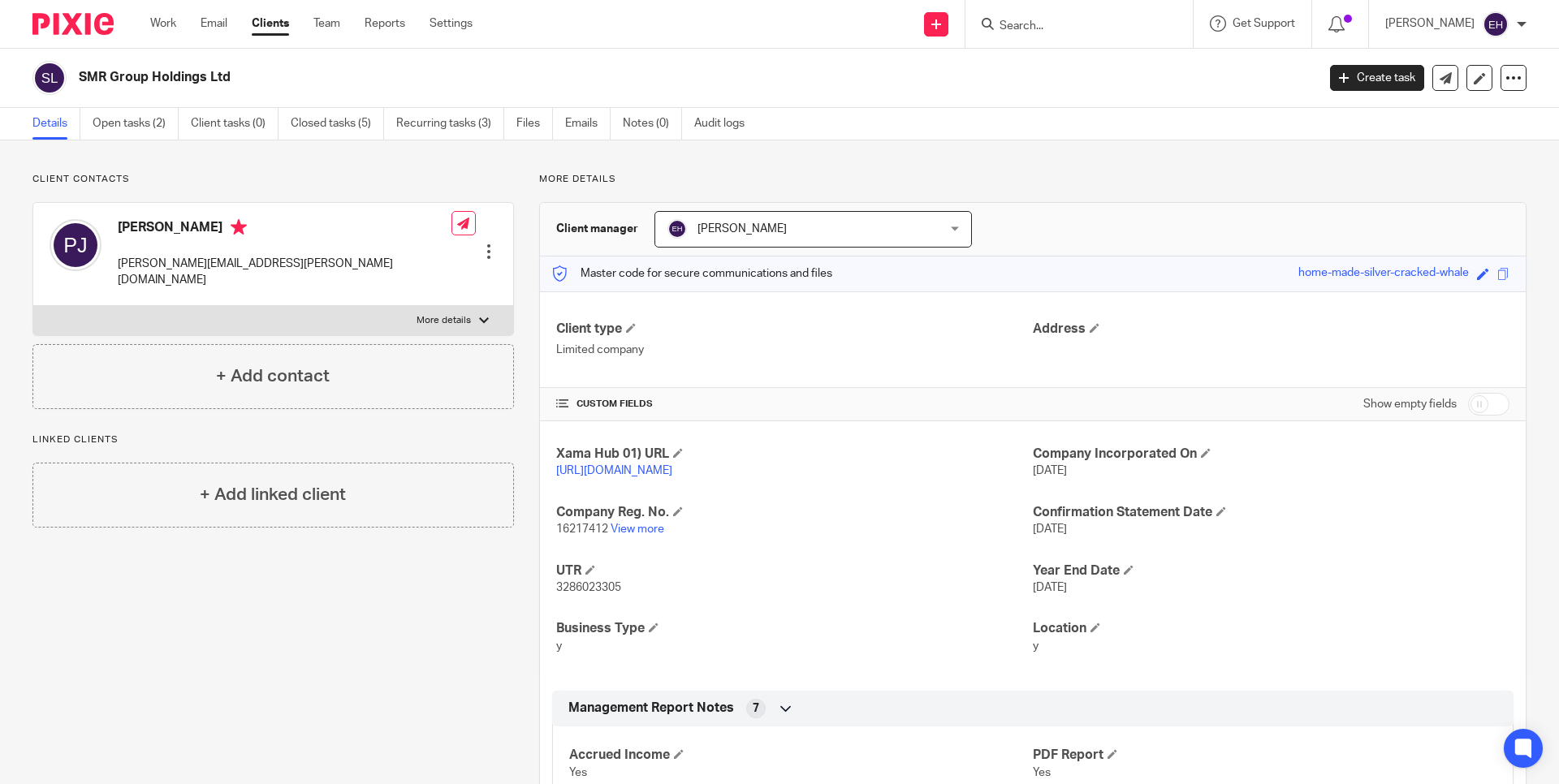
click at [1484, 408] on input "checkbox" at bounding box center [1489, 405] width 42 height 23
checkbox input "true"
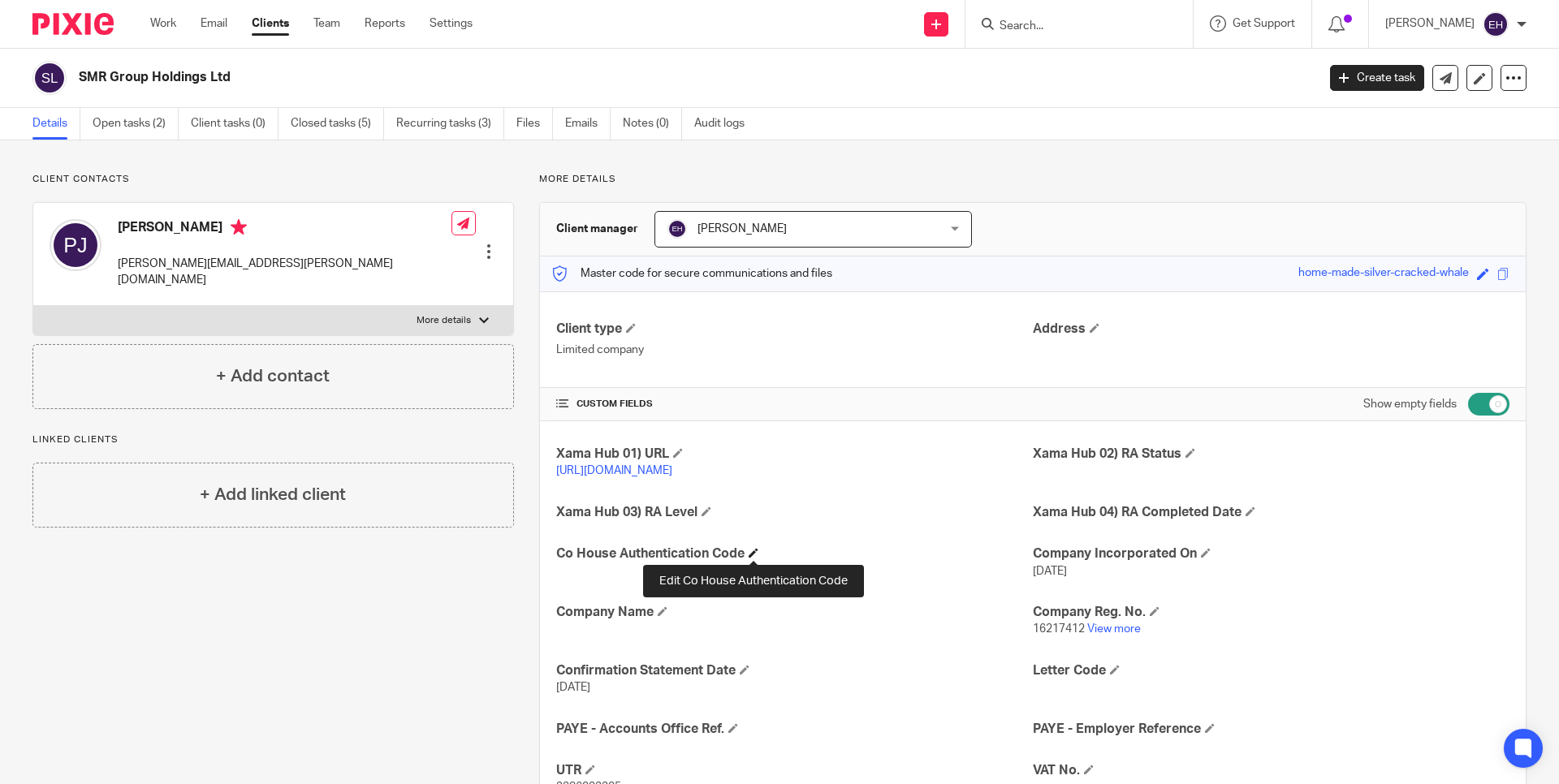
click at [749, 555] on span at bounding box center [754, 553] width 10 height 10
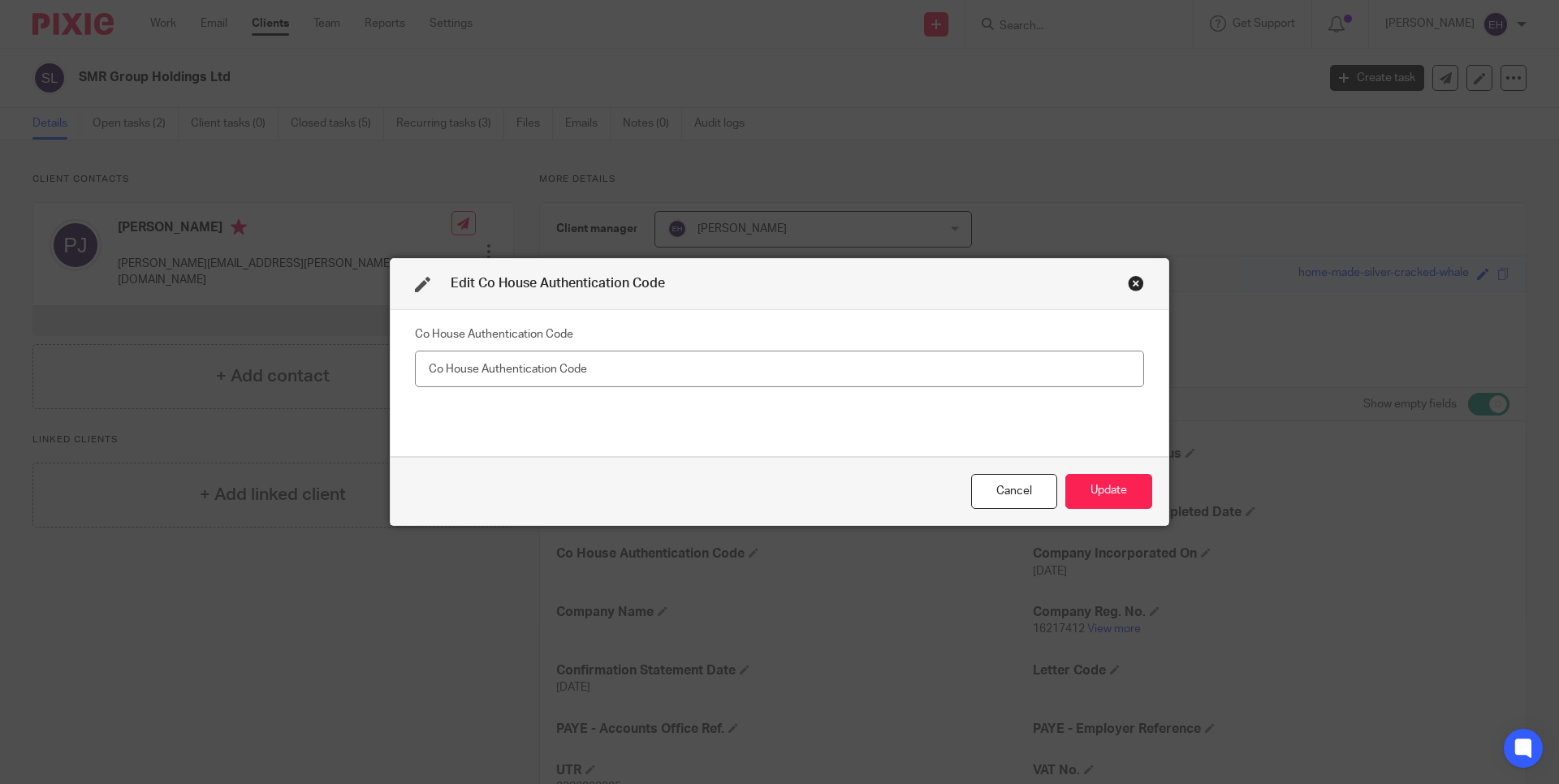
click at [507, 367] on input "text" at bounding box center [780, 369] width 730 height 37
type input "FCG4TL"
click at [1089, 486] on button "Update" at bounding box center [1109, 492] width 87 height 35
